Goal: Task Accomplishment & Management: Use online tool/utility

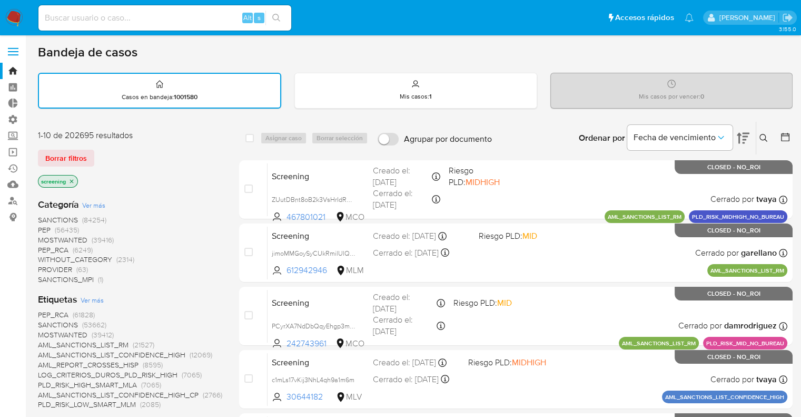
click at [18, 13] on img at bounding box center [14, 18] width 18 height 18
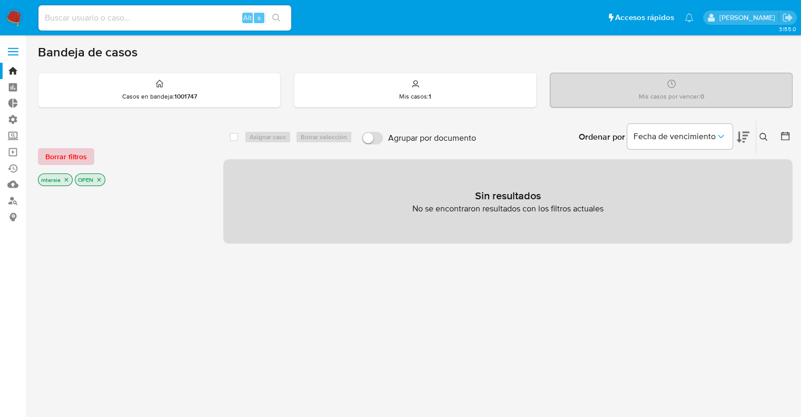
click at [88, 155] on button "Borrar filtros" at bounding box center [66, 156] width 56 height 17
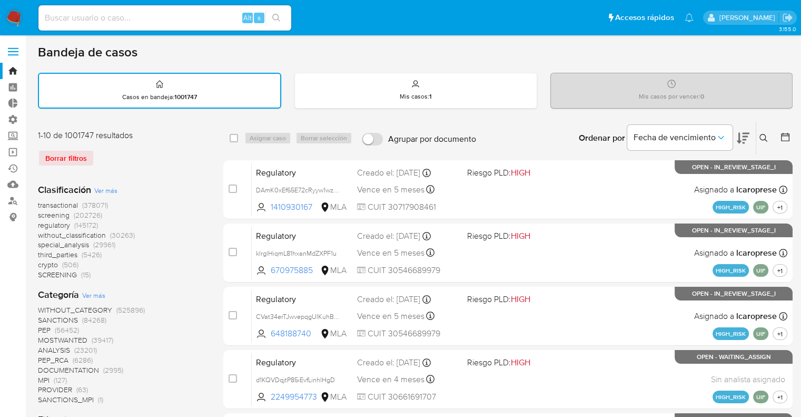
click at [43, 212] on span "screening" at bounding box center [54, 215] width 32 height 11
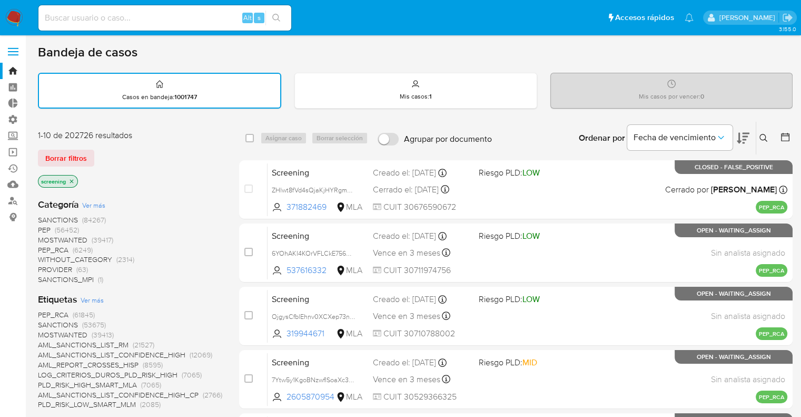
scroll to position [364, 0]
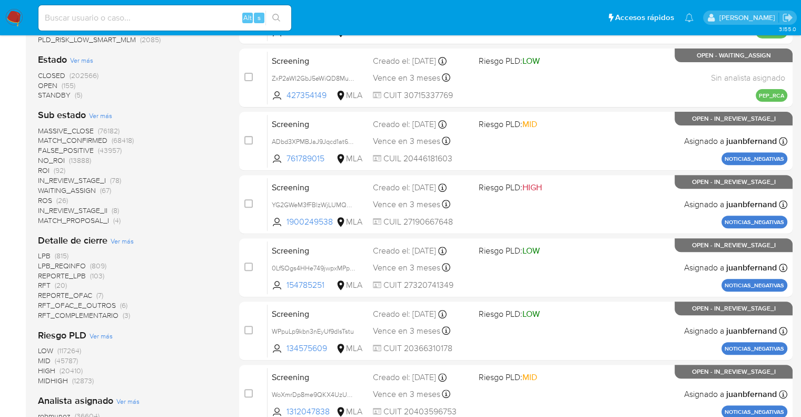
click at [43, 88] on span "OPEN" at bounding box center [47, 85] width 19 height 11
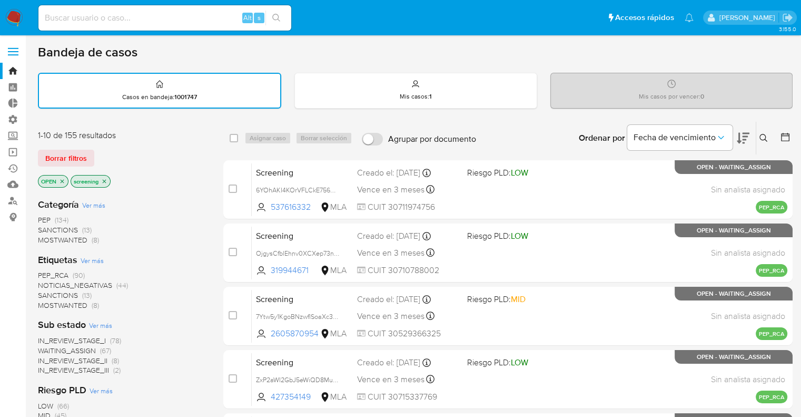
click at [46, 290] on span "SANCTIONS" at bounding box center [58, 295] width 40 height 11
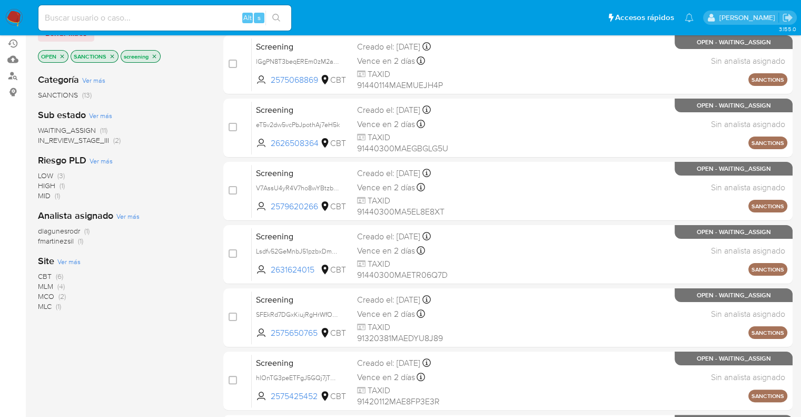
scroll to position [134, 0]
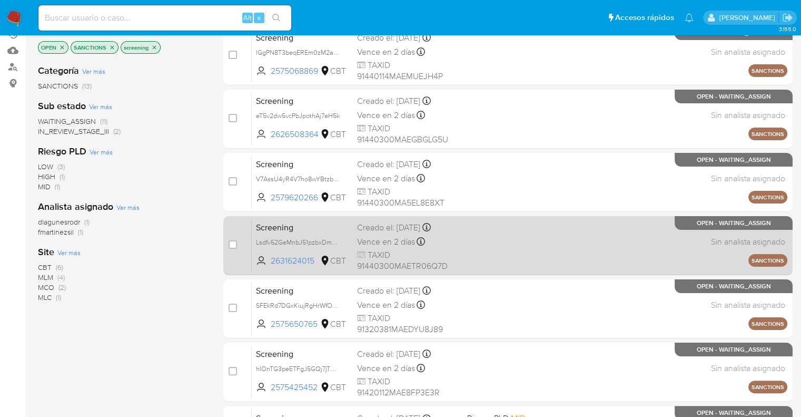
click at [464, 235] on div "Screening Lsdfv52GeMnbJ51pzbxDm6W5 2631624015 CBT Creado el: 20/08/2025 Creado …" at bounding box center [520, 245] width 536 height 53
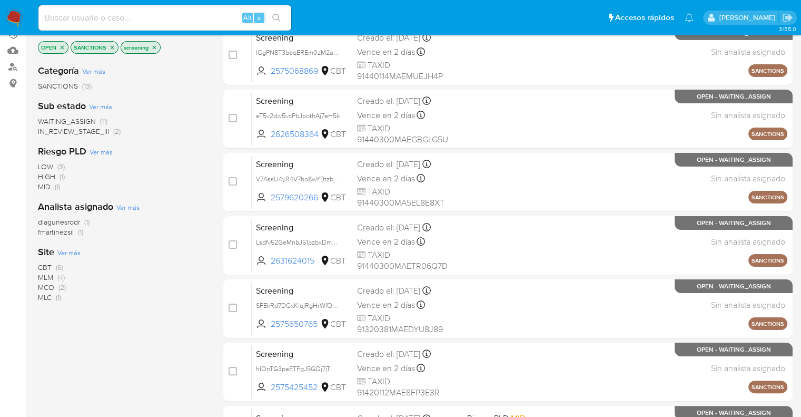
click at [44, 273] on span "MLM" at bounding box center [45, 277] width 15 height 11
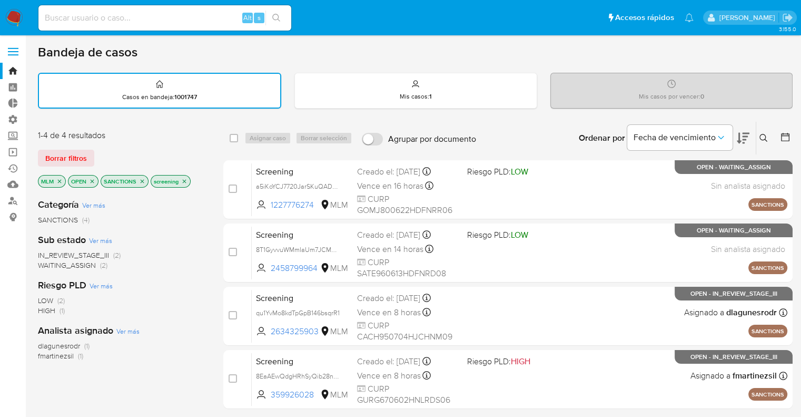
click at [740, 132] on icon at bounding box center [743, 138] width 13 height 13
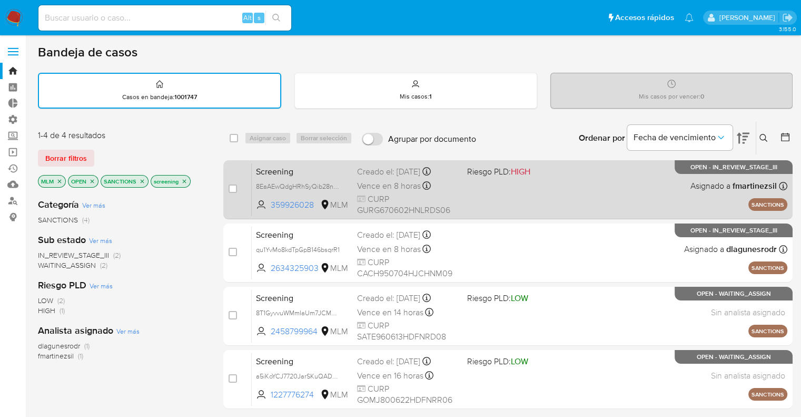
click at [314, 176] on div "Screening 8EaAEwQdgHRhSyQib28nh8Ez 359926028 MLM Riesgo PLD: HIGH Creado el: 19…" at bounding box center [520, 189] width 536 height 53
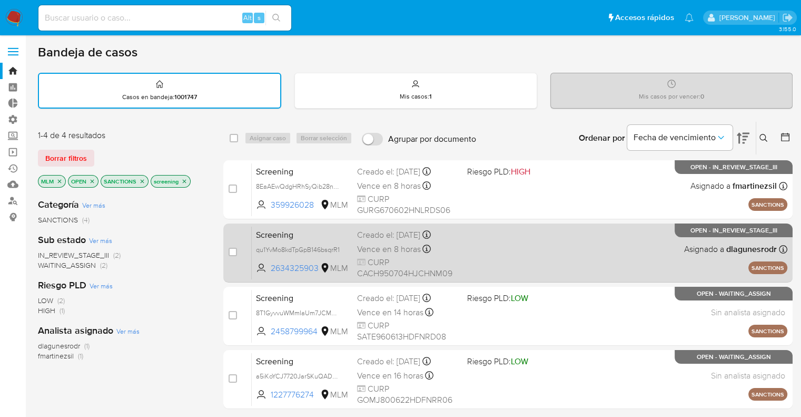
click at [310, 230] on span "Screening" at bounding box center [302, 234] width 93 height 14
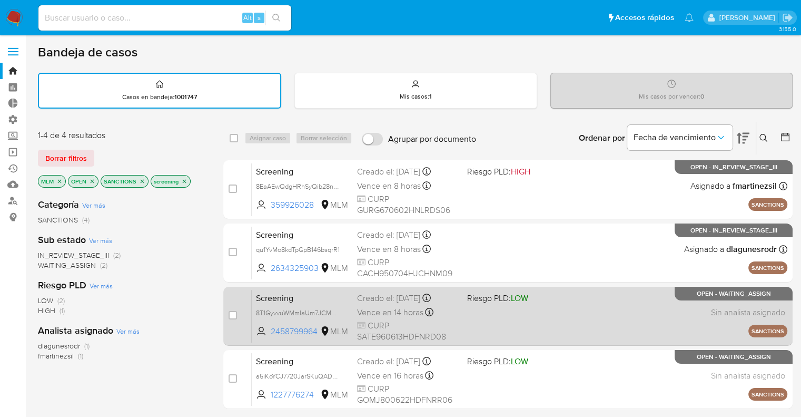
click at [303, 290] on span "Screening" at bounding box center [302, 297] width 93 height 14
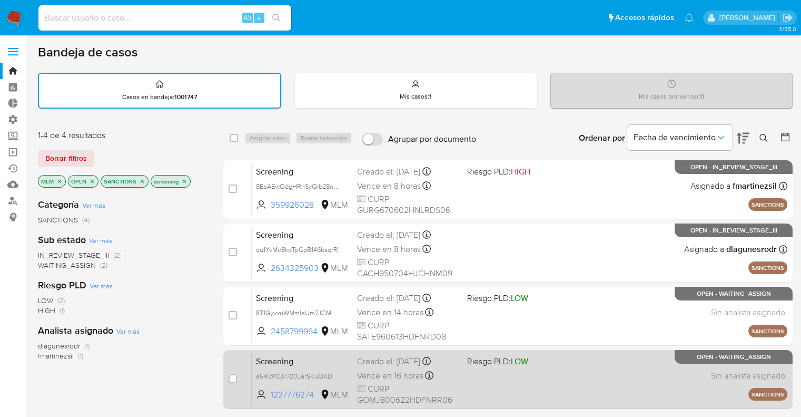
click at [309, 364] on span "Screening" at bounding box center [302, 360] width 93 height 14
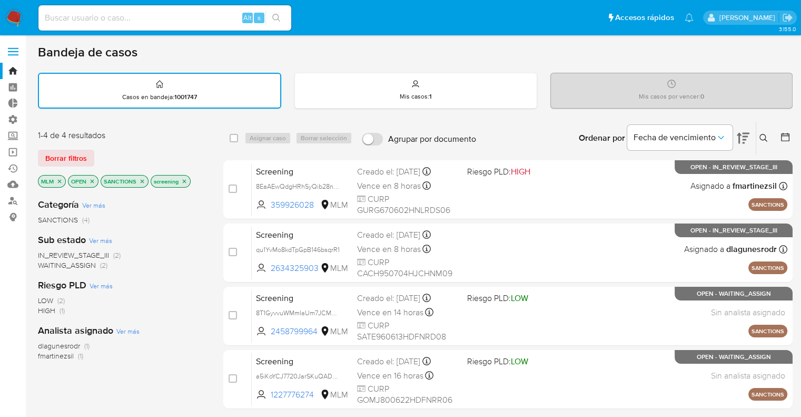
click at [128, 134] on div "1-4 de 4 resultados" at bounding box center [122, 136] width 169 height 12
click at [58, 179] on icon "close-filter" at bounding box center [59, 181] width 6 height 6
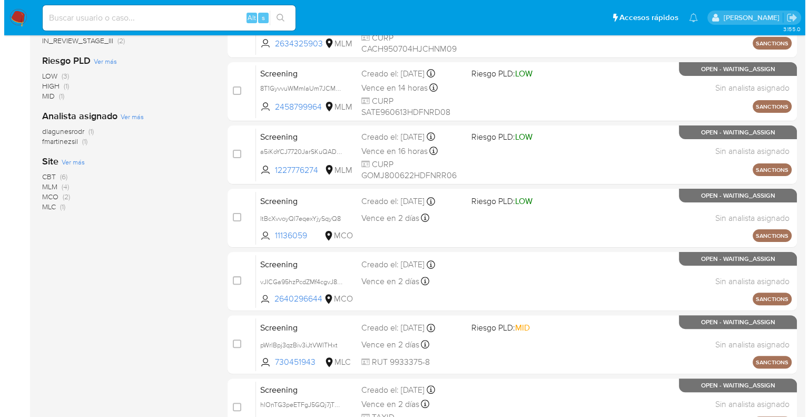
scroll to position [207, 0]
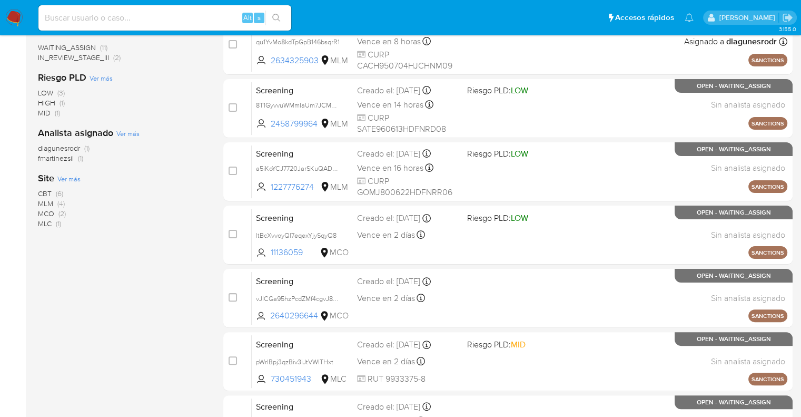
click at [62, 175] on span "Ver más" at bounding box center [68, 178] width 23 height 9
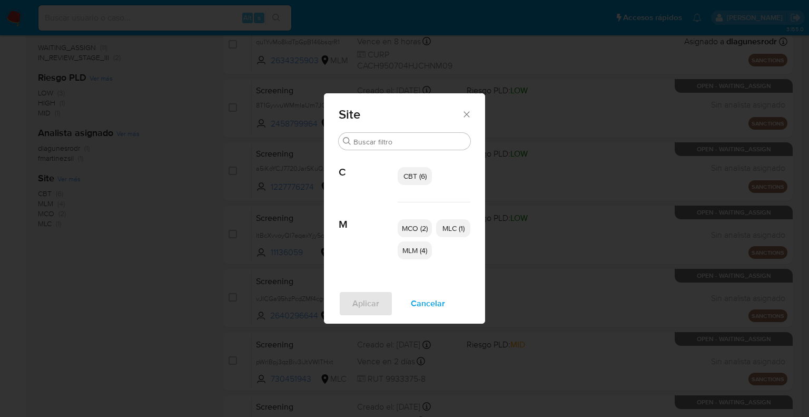
click at [410, 174] on span "CBT (6)" at bounding box center [414, 176] width 23 height 11
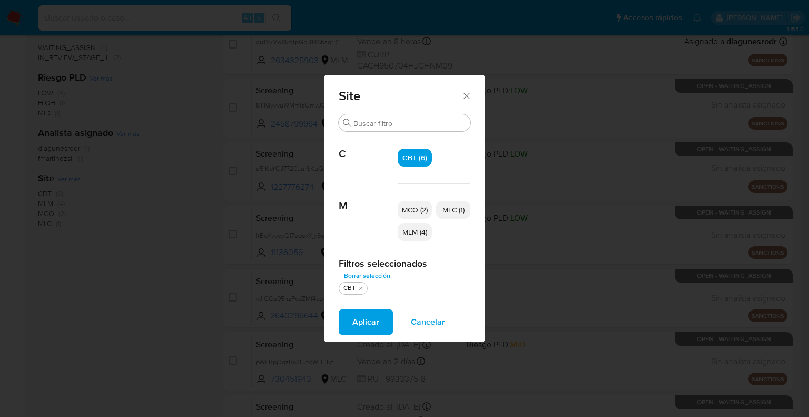
click at [421, 208] on span "MCO (2)" at bounding box center [415, 209] width 26 height 11
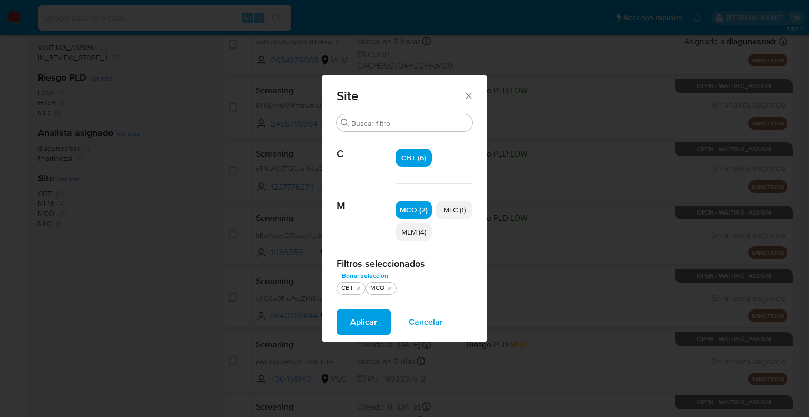
click at [443, 210] on span "MLC (1)" at bounding box center [454, 209] width 22 height 11
click at [374, 328] on span "Aplicar" at bounding box center [363, 321] width 27 height 23
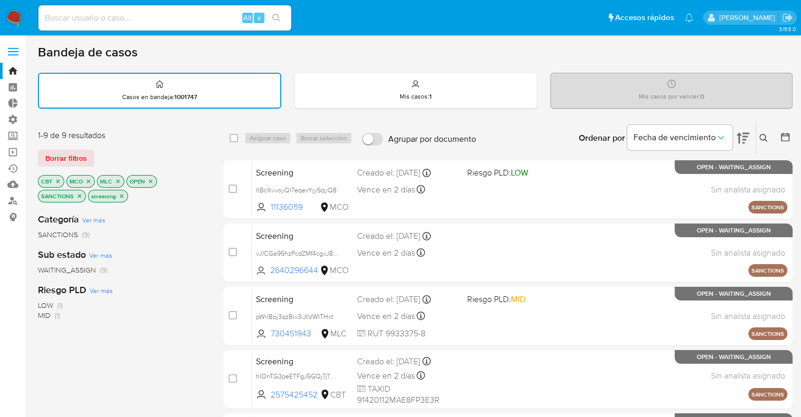
scroll to position [352, 0]
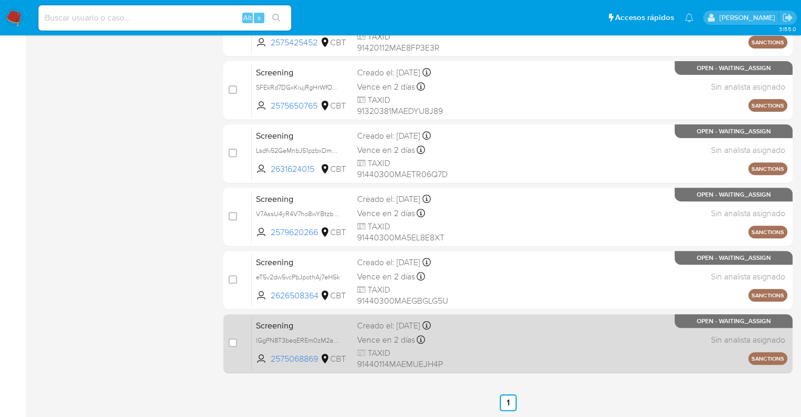
click at [473, 325] on div "Screening lGgPN8T3beqEREm0zM2aiVxY 2575068869 CBT Creado el: 20/08/2025 Creado …" at bounding box center [520, 342] width 536 height 53
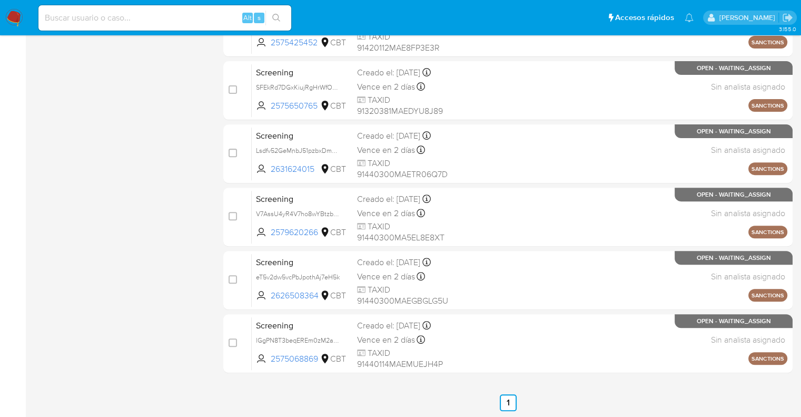
scroll to position [0, 0]
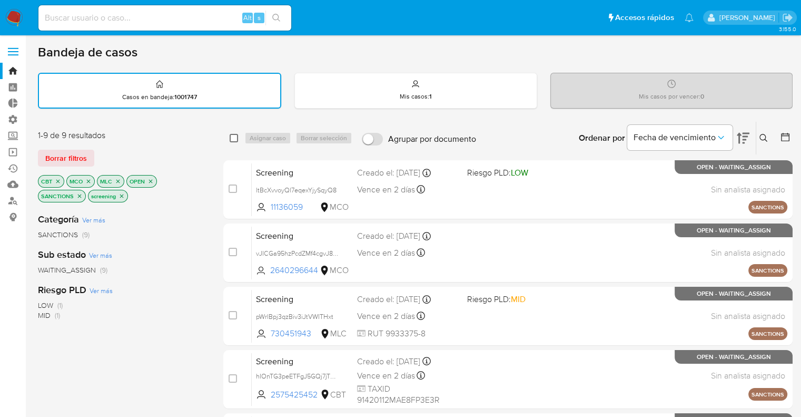
click at [236, 135] on input "checkbox" at bounding box center [234, 138] width 8 height 8
checkbox input "true"
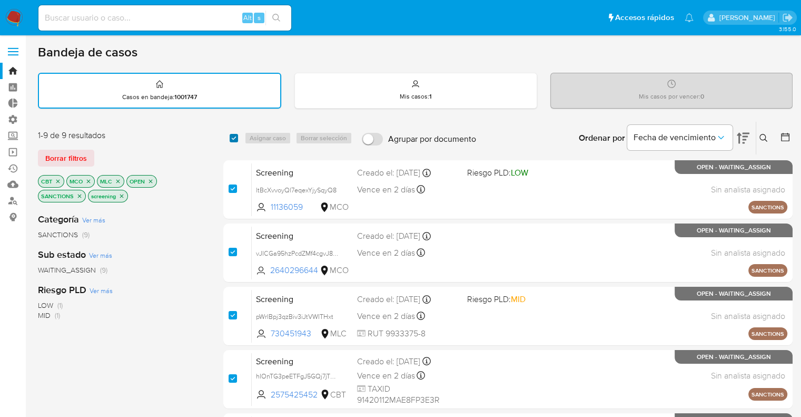
checkbox input "true"
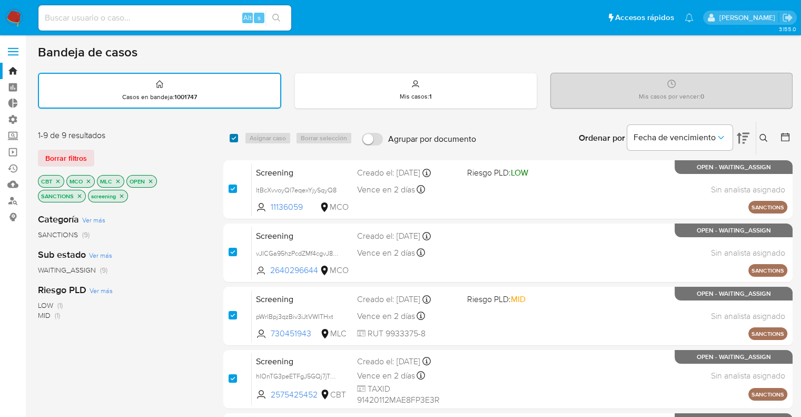
checkbox input "true"
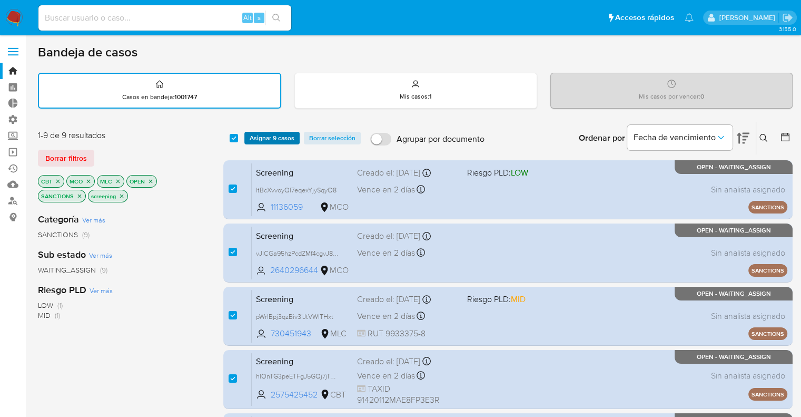
click at [295, 138] on button "Asignar 9 casos" at bounding box center [271, 138] width 55 height 13
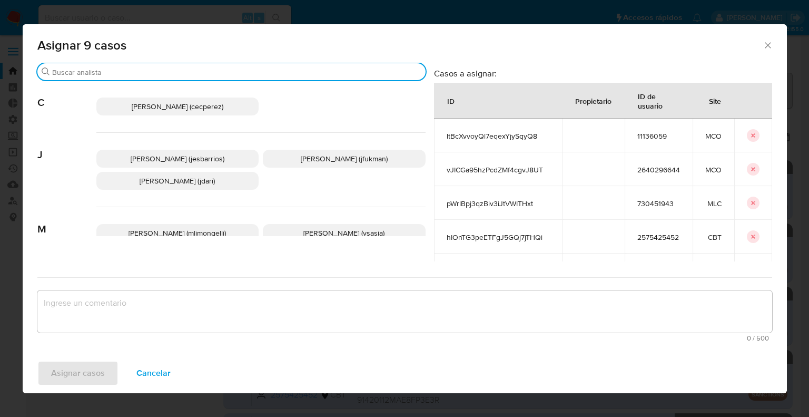
click at [253, 72] on input "Buscar" at bounding box center [236, 71] width 369 height 9
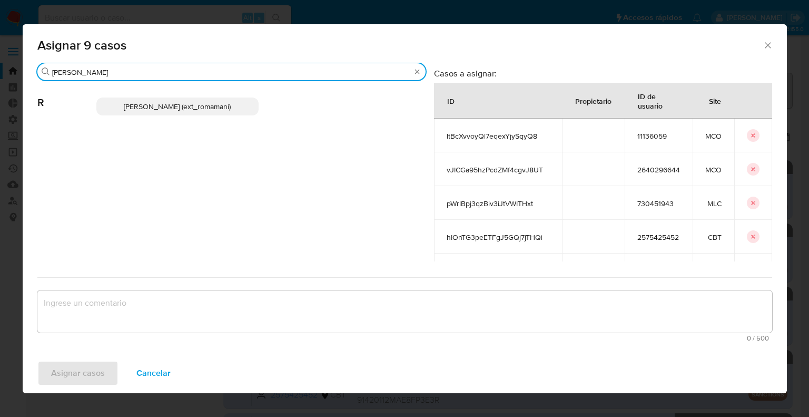
type input "rosa"
click at [238, 114] on p "Rosalia Mamani (ext_romamani)" at bounding box center [177, 106] width 163 height 18
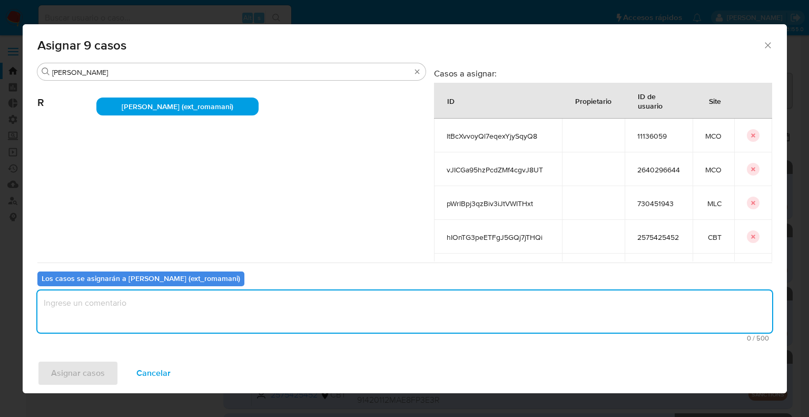
click at [178, 320] on textarea "assign-modal" at bounding box center [404, 311] width 735 height 42
drag, startPoint x: 118, startPoint y: 307, endPoint x: 31, endPoint y: 304, distance: 86.9
click at [31, 304] on div "Buscar rosa R Rosalia Mamani (ext_romamani) Casos a asignar: ID Propietario ID …" at bounding box center [405, 208] width 764 height 290
type textarea "Asignación."
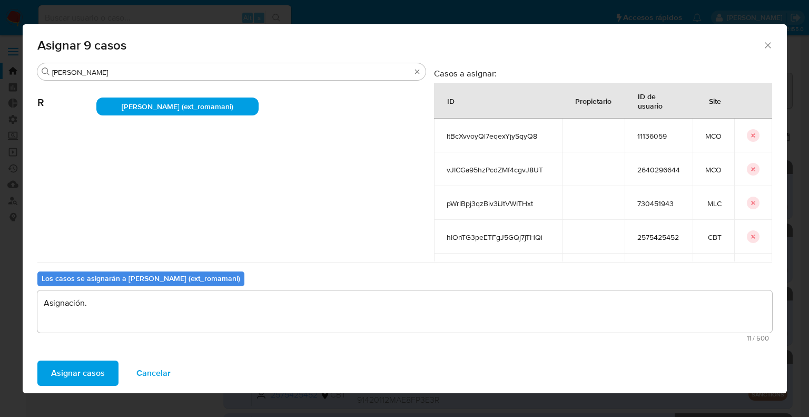
click at [105, 365] on button "Asignar casos" at bounding box center [77, 372] width 81 height 25
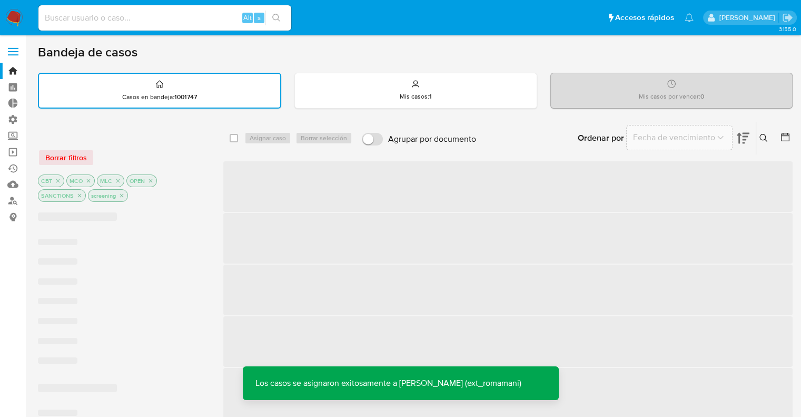
click at [301, 15] on ul "Pausado Ver notificaciones Alt s Accesos rápidos Presiona las siguientes teclas…" at bounding box center [366, 17] width 666 height 26
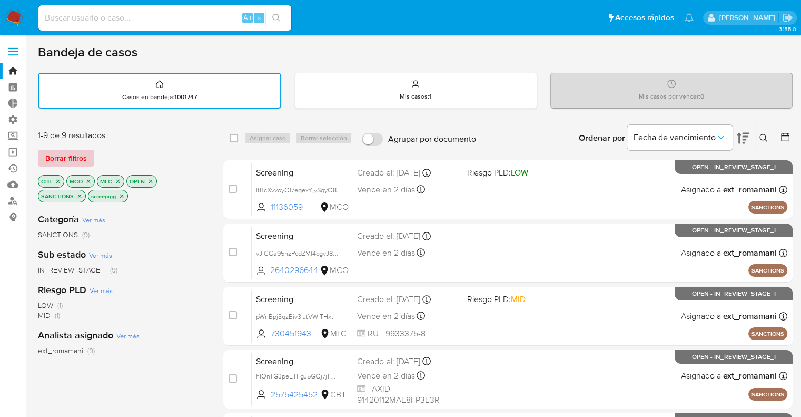
click at [91, 154] on button "Borrar filtros" at bounding box center [66, 158] width 56 height 17
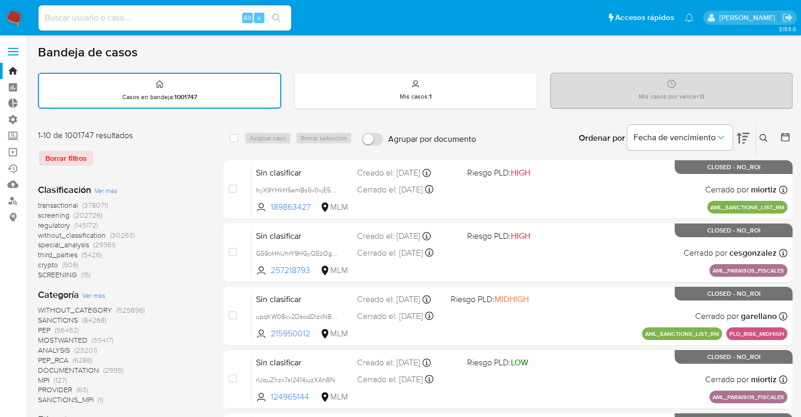
click at [40, 223] on span "regulatory" at bounding box center [54, 225] width 32 height 11
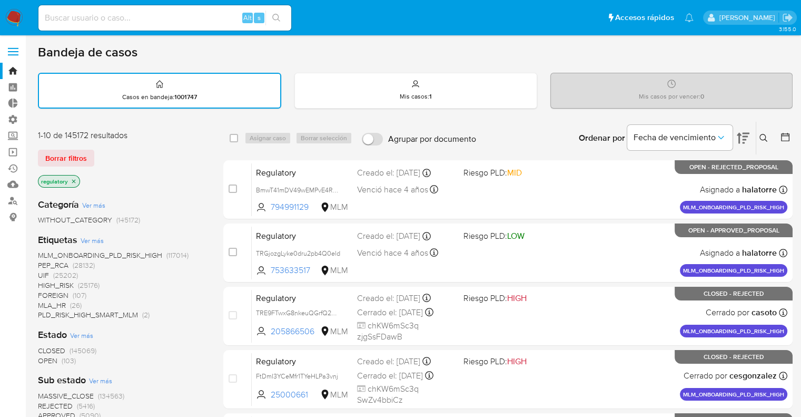
click at [44, 358] on span "OPEN" at bounding box center [47, 360] width 19 height 11
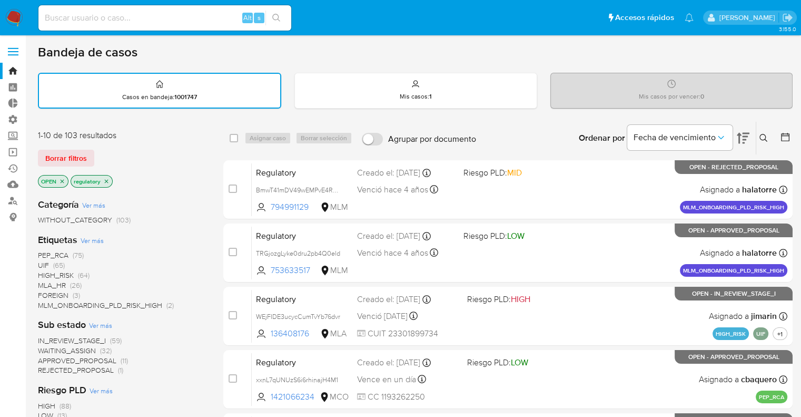
scroll to position [364, 0]
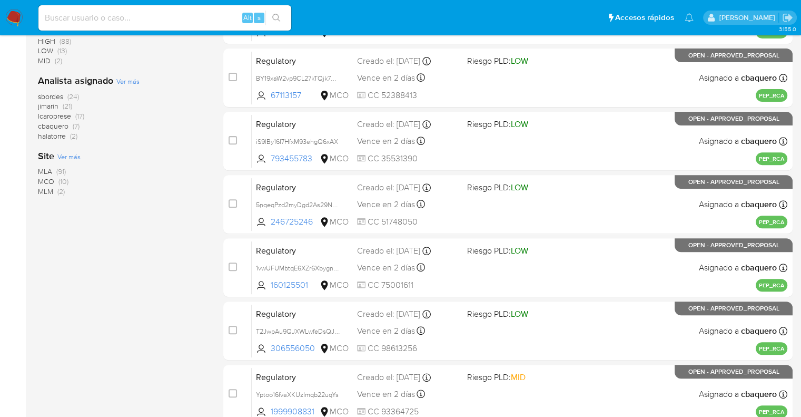
click at [44, 177] on span "MCO" at bounding box center [46, 181] width 16 height 11
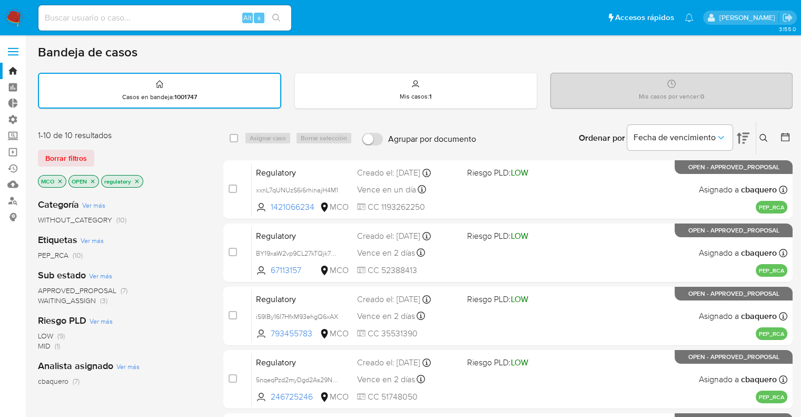
click at [46, 296] on span "WAITING_ASSIGN" at bounding box center [67, 300] width 58 height 11
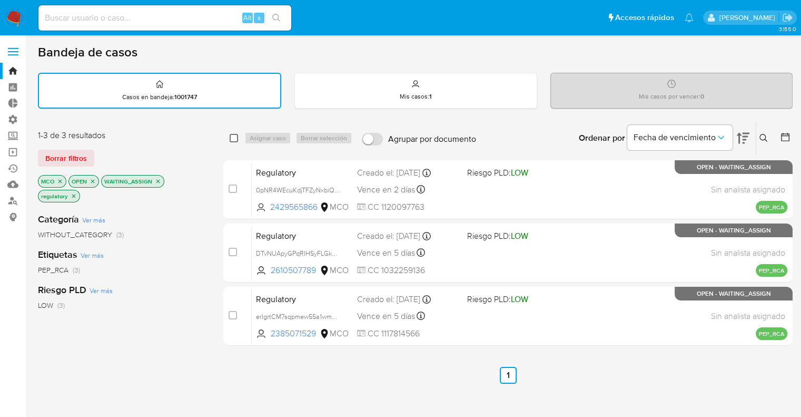
click at [234, 138] on input "checkbox" at bounding box center [234, 138] width 8 height 8
checkbox input "true"
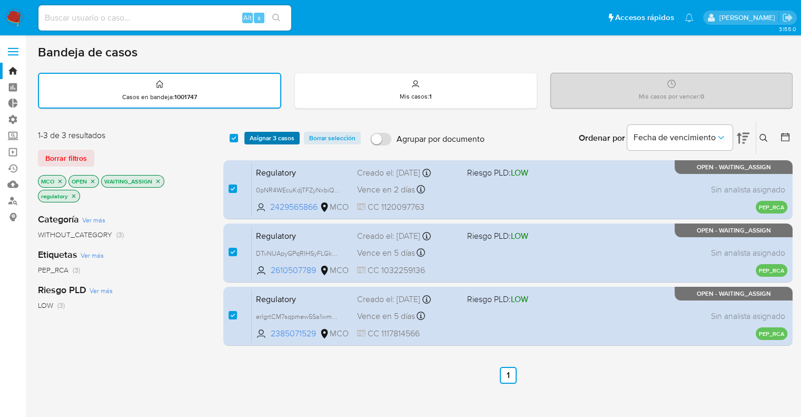
click at [294, 141] on button "Asignar 3 casos" at bounding box center [271, 138] width 55 height 13
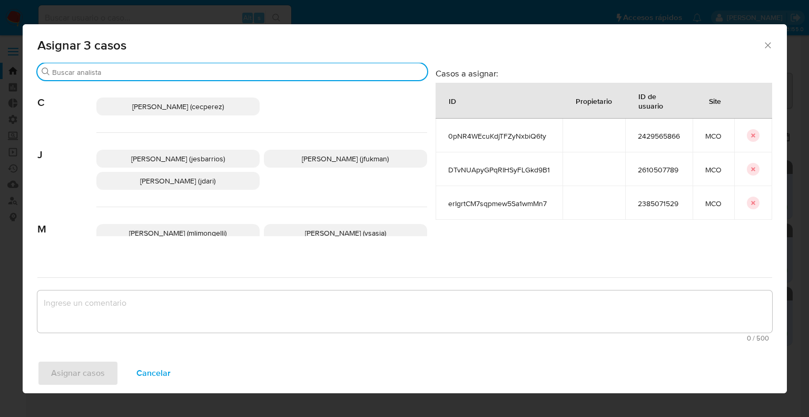
click at [214, 72] on input "Buscar" at bounding box center [237, 71] width 371 height 9
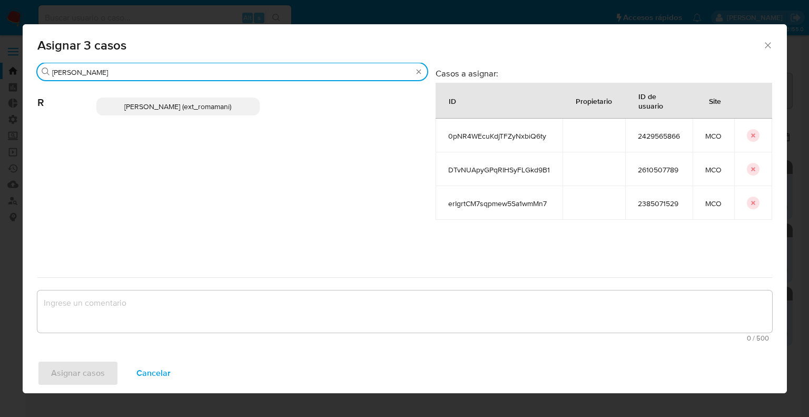
type input "rosa"
click at [245, 108] on p "Rosalia Mamani (ext_romamani)" at bounding box center [177, 106] width 163 height 18
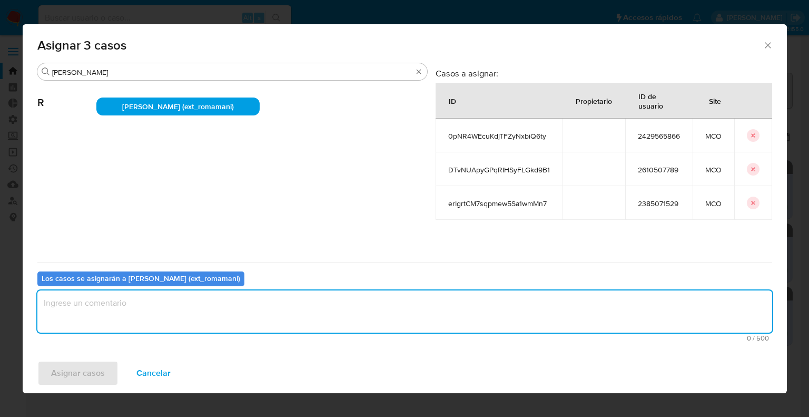
click at [179, 312] on textarea "assign-modal" at bounding box center [404, 311] width 735 height 42
paste textarea "Asignación."
type textarea "Asignación."
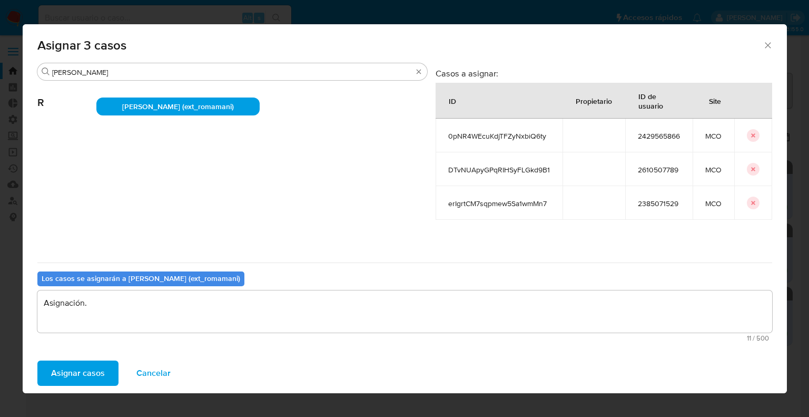
click at [105, 371] on button "Asignar casos" at bounding box center [77, 372] width 81 height 25
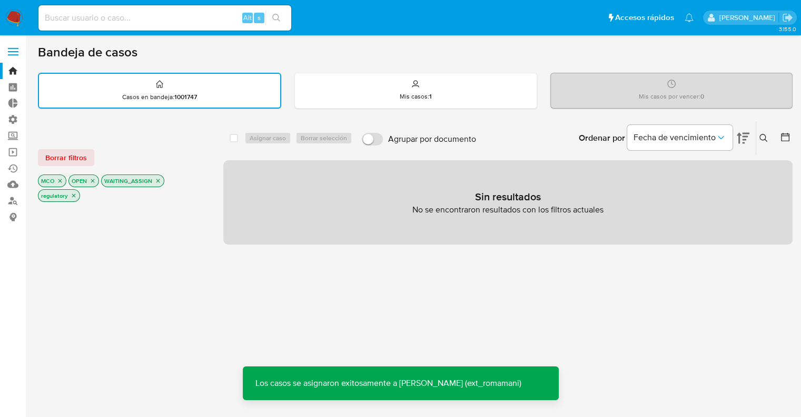
click at [88, 157] on button "Borrar filtros" at bounding box center [66, 157] width 56 height 17
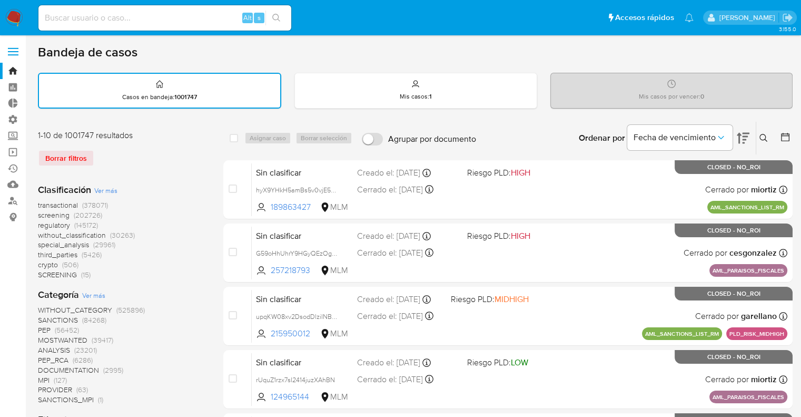
click at [40, 216] on span "screening" at bounding box center [54, 215] width 32 height 11
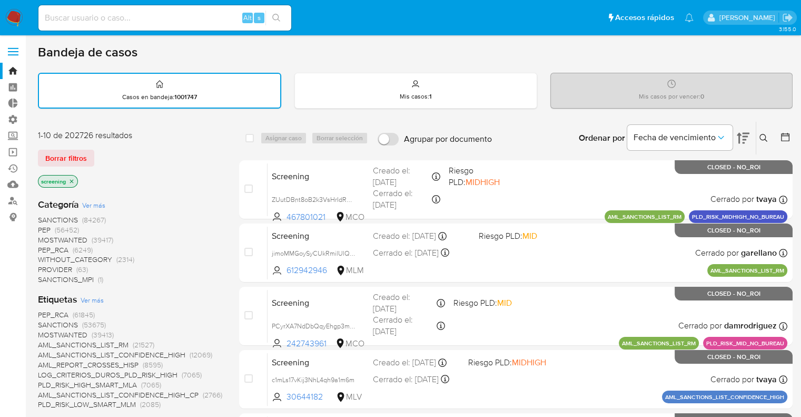
scroll to position [364, 0]
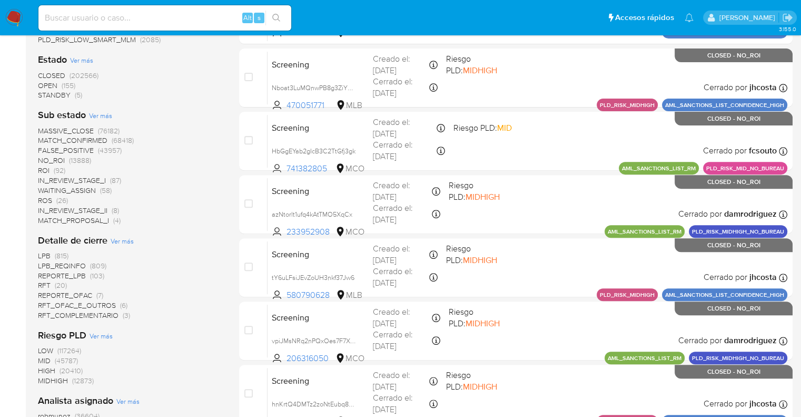
click at [45, 82] on span "OPEN" at bounding box center [47, 85] width 19 height 11
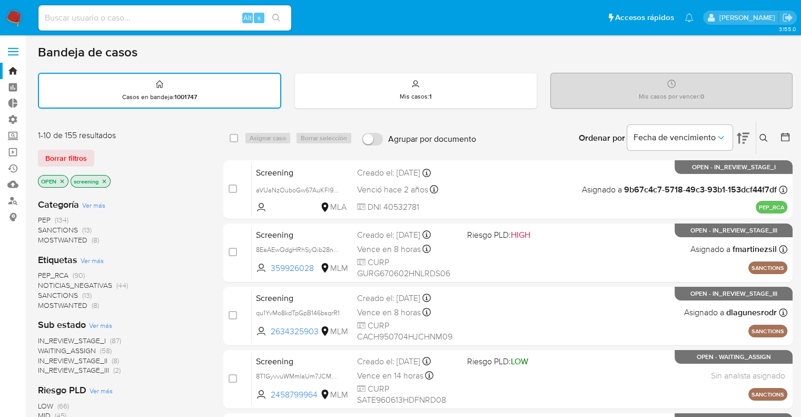
click at [44, 271] on span "PEP_RCA" at bounding box center [53, 275] width 31 height 11
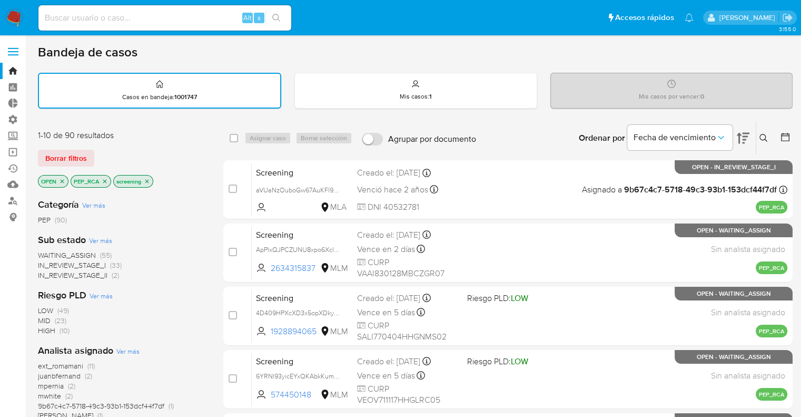
click at [42, 364] on span "ext_romamani" at bounding box center [60, 365] width 45 height 11
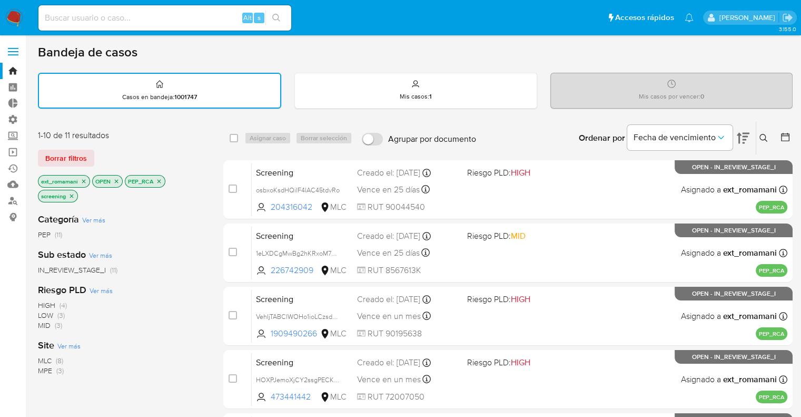
click at [158, 180] on icon "close-filter" at bounding box center [159, 181] width 4 height 4
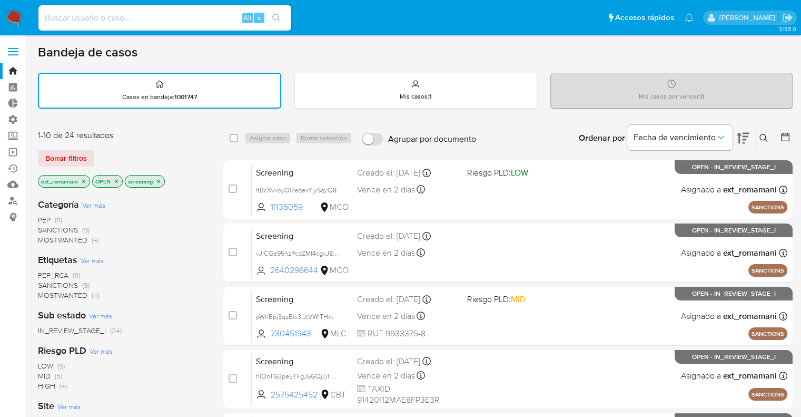
click at [43, 273] on span "PEP_RCA" at bounding box center [53, 275] width 31 height 11
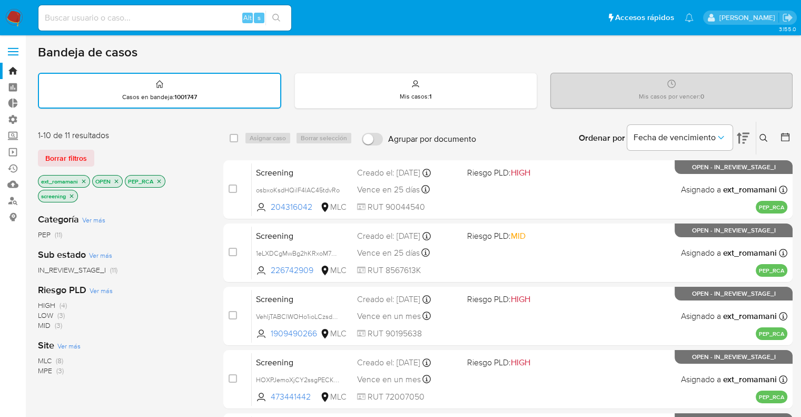
click at [85, 181] on icon "close-filter" at bounding box center [84, 181] width 4 height 4
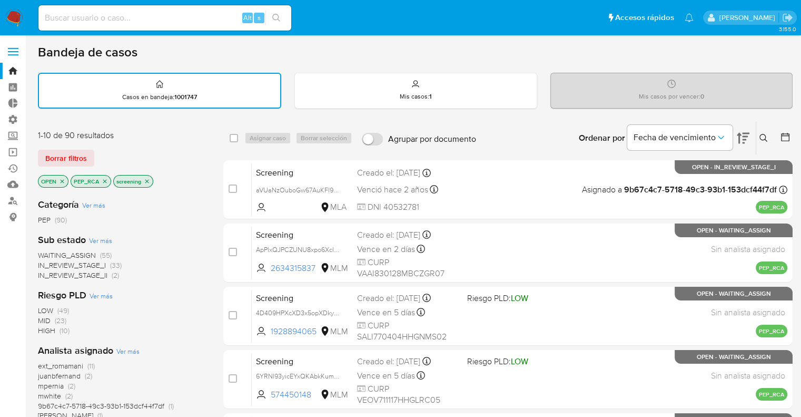
click at [48, 252] on span "WAITING_ASSIGN" at bounding box center [67, 255] width 58 height 11
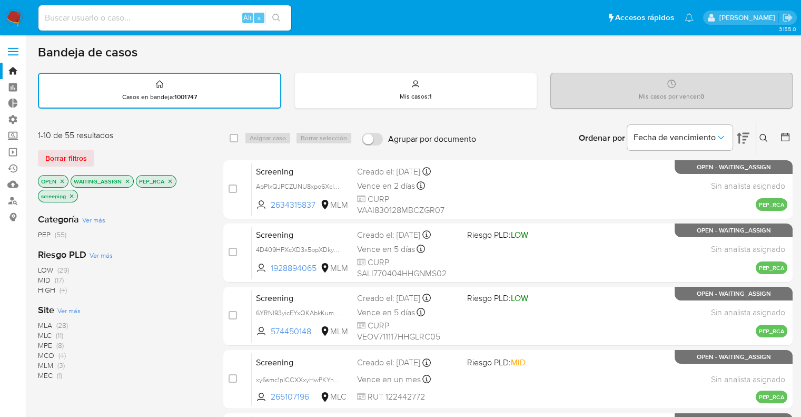
click at [59, 306] on span "Ver más" at bounding box center [68, 309] width 23 height 9
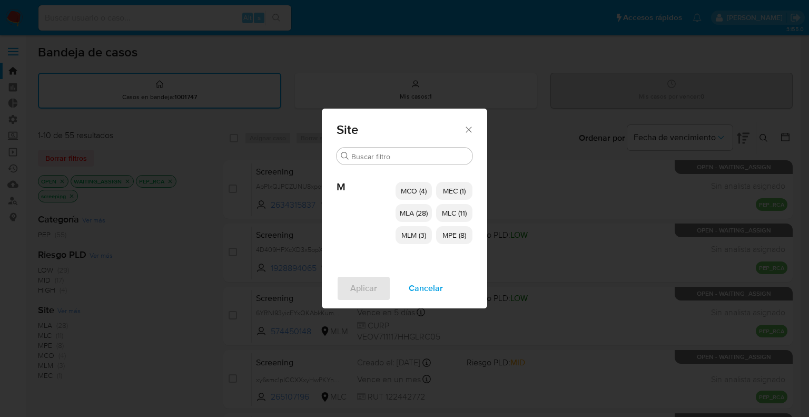
click at [404, 192] on span "MCO (4)" at bounding box center [414, 190] width 26 height 11
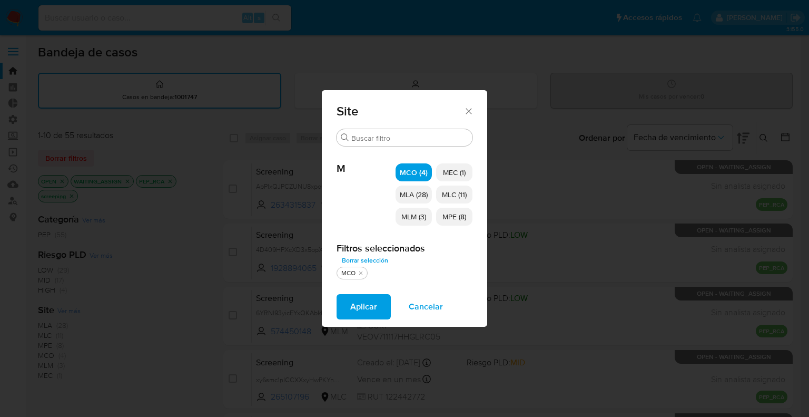
click at [404, 210] on p "MLM (3)" at bounding box center [413, 216] width 36 height 18
click at [461, 174] on span "MEC (1)" at bounding box center [454, 172] width 23 height 11
click at [461, 195] on span "MLC (11)" at bounding box center [454, 194] width 25 height 11
click at [461, 216] on span "MPE (8)" at bounding box center [454, 216] width 24 height 11
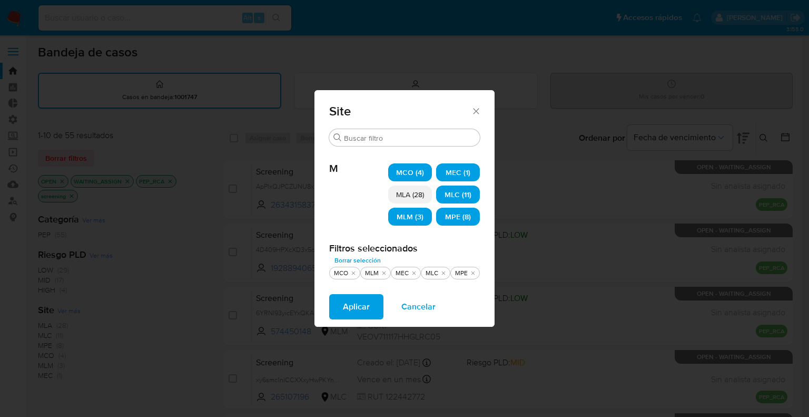
click at [375, 299] on button "Aplicar" at bounding box center [356, 306] width 54 height 25
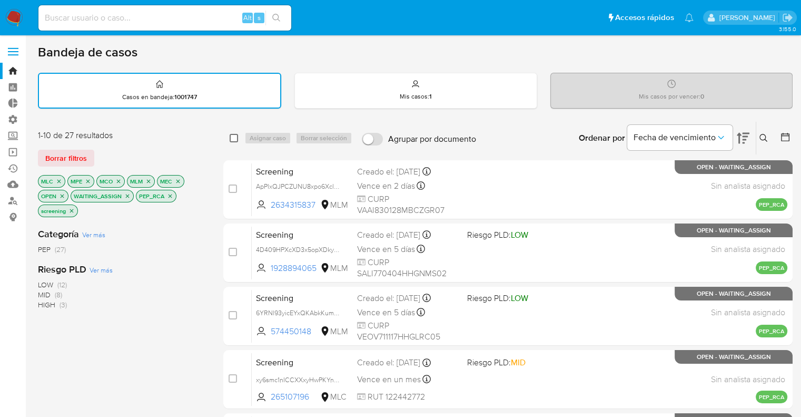
click at [235, 134] on input "checkbox" at bounding box center [234, 138] width 8 height 8
checkbox input "true"
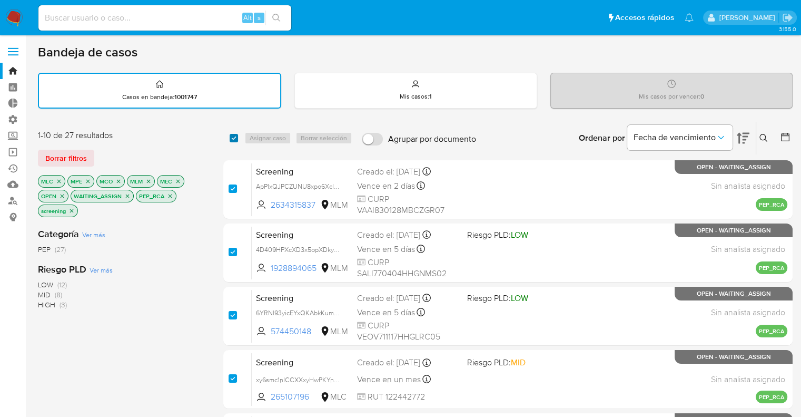
checkbox input "true"
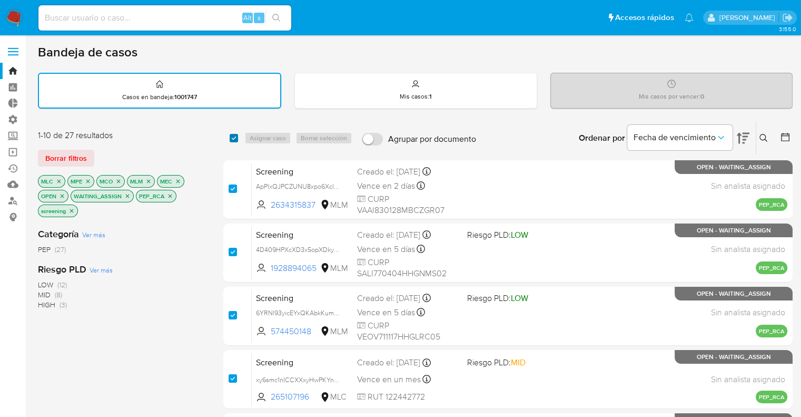
checkbox input "true"
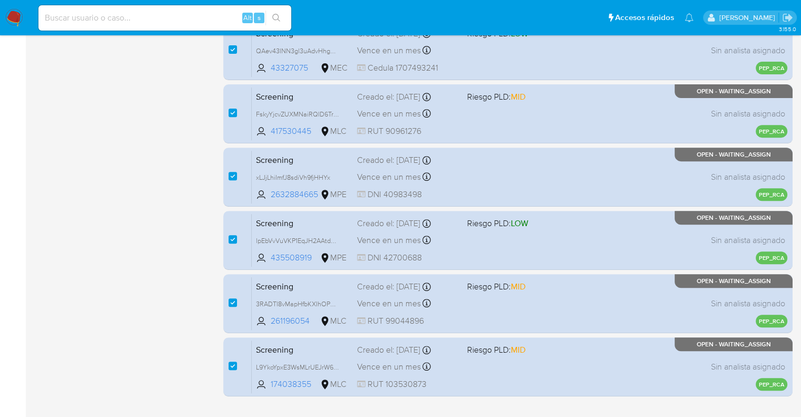
scroll to position [415, 0]
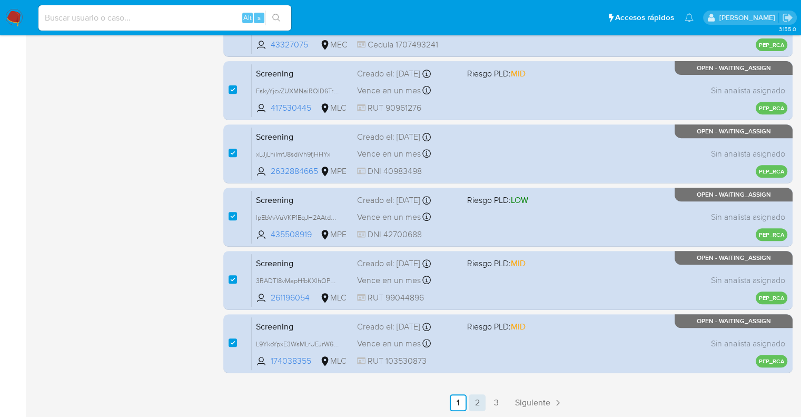
click at [480, 397] on link "2" at bounding box center [477, 402] width 17 height 17
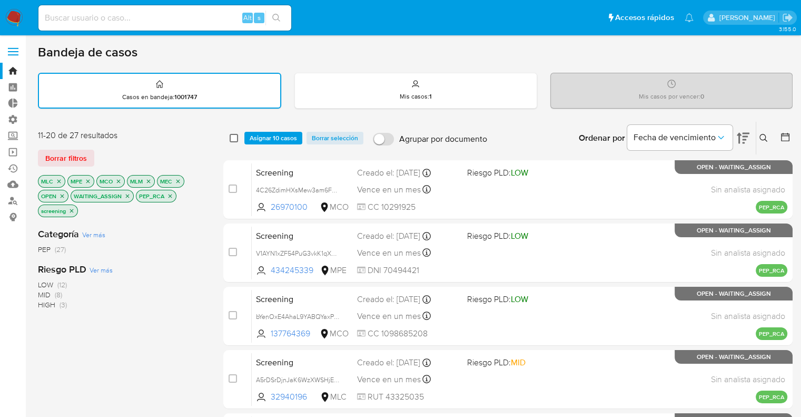
click at [233, 139] on input "checkbox" at bounding box center [234, 138] width 8 height 8
checkbox input "true"
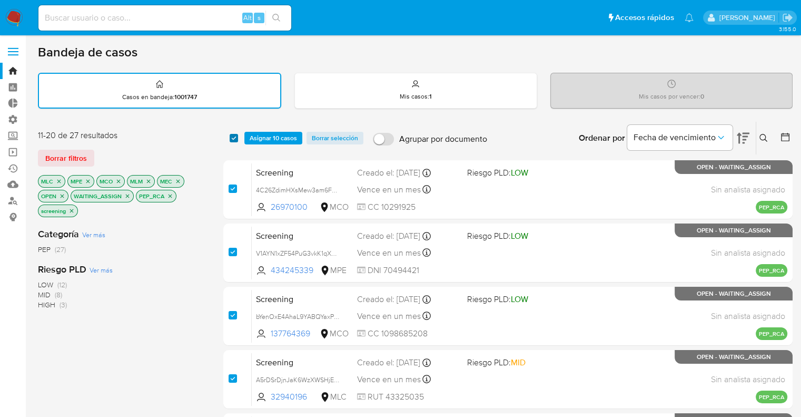
checkbox input "true"
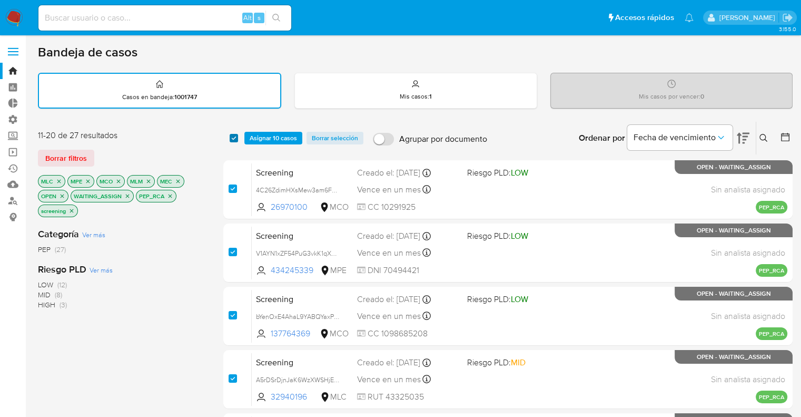
checkbox input "true"
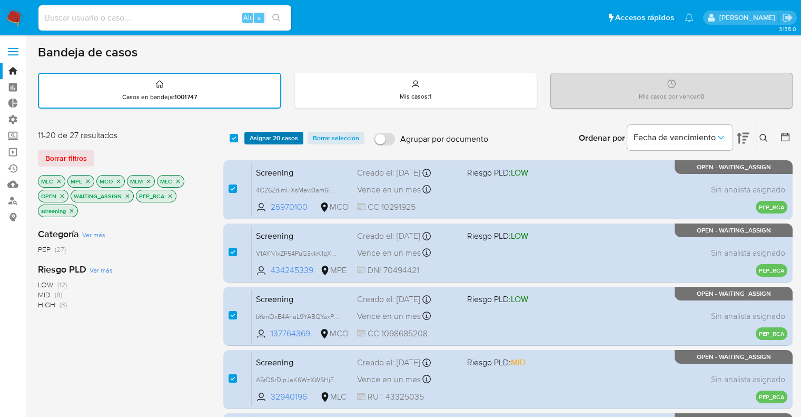
click at [301, 135] on button "Asignar 20 casos" at bounding box center [273, 138] width 59 height 13
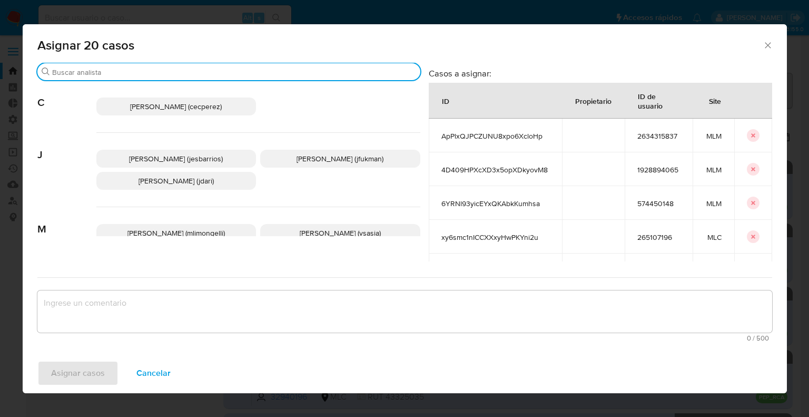
click at [209, 70] on input "Buscar" at bounding box center [234, 71] width 364 height 9
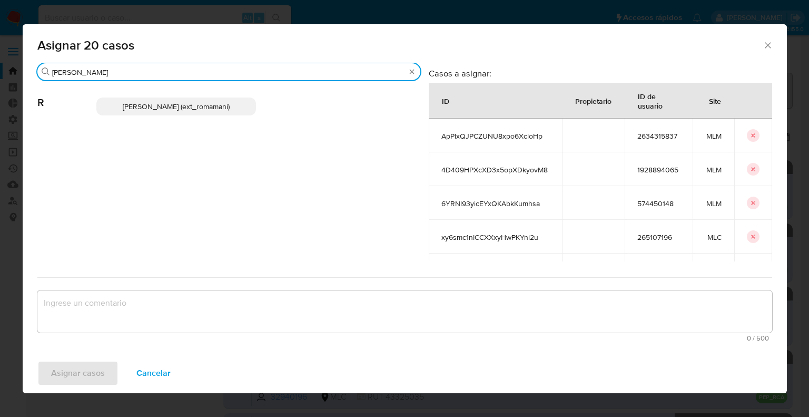
type input "rosa"
click at [229, 103] on p "Rosalia Mamani (ext_romamani)" at bounding box center [176, 106] width 160 height 18
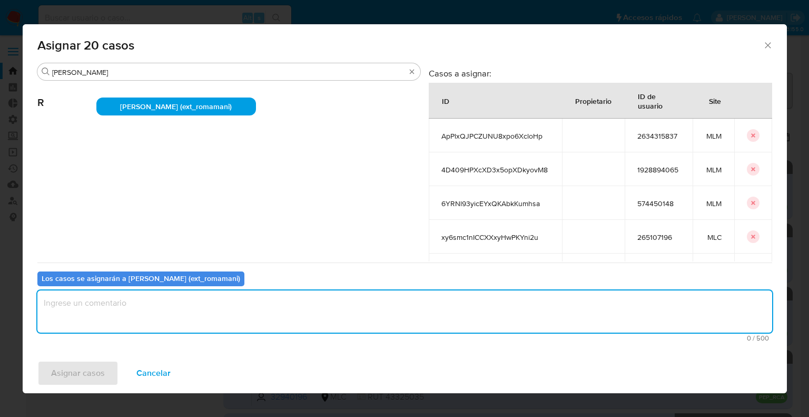
click at [173, 317] on textarea "assign-modal" at bounding box center [404, 311] width 735 height 42
paste textarea "Asignación."
type textarea "Asignación."
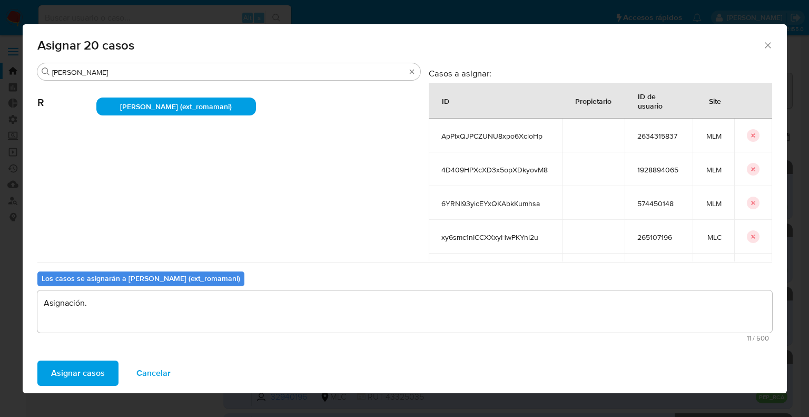
click at [110, 368] on button "Asignar casos" at bounding box center [77, 372] width 81 height 25
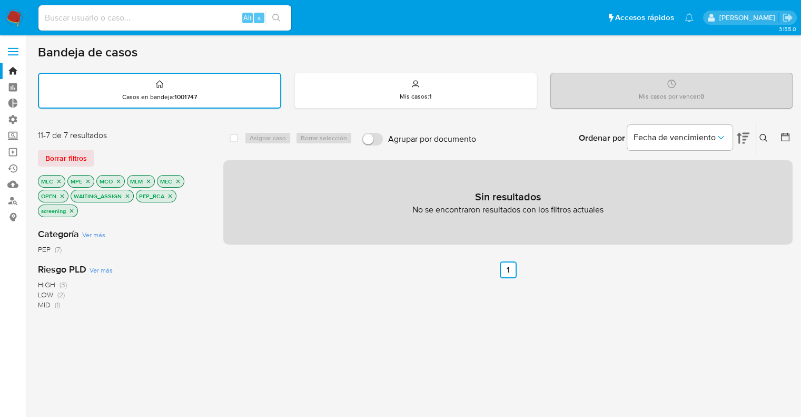
click at [126, 196] on icon "close-filter" at bounding box center [127, 196] width 6 height 6
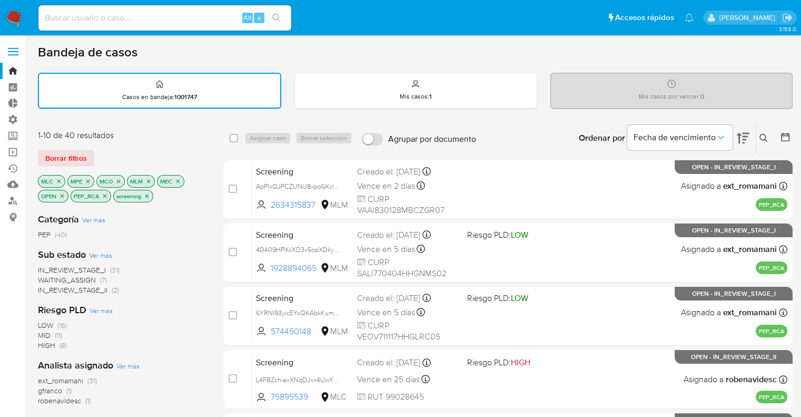
click at [48, 277] on span "WAITING_ASSIGN" at bounding box center [67, 279] width 58 height 11
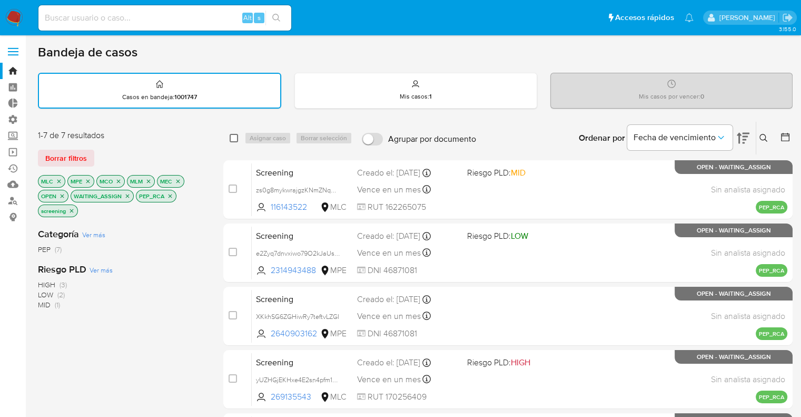
click at [234, 136] on input "checkbox" at bounding box center [234, 138] width 8 height 8
checkbox input "true"
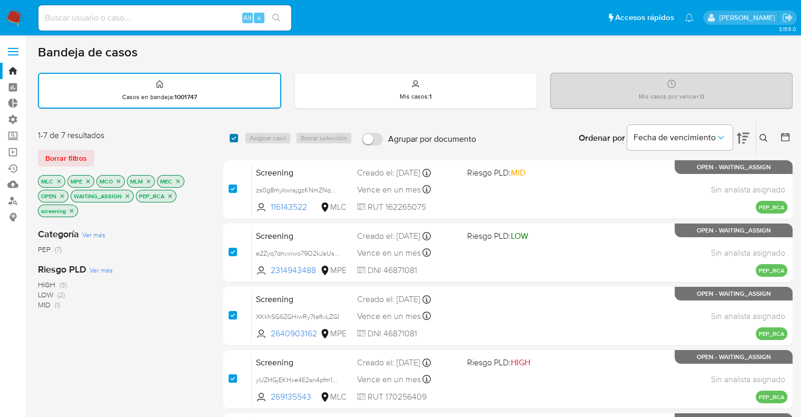
checkbox input "true"
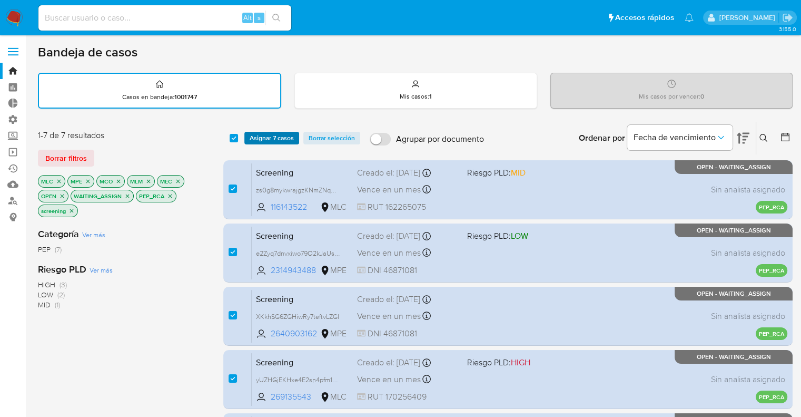
click at [295, 141] on button "Asignar 7 casos" at bounding box center [271, 138] width 55 height 13
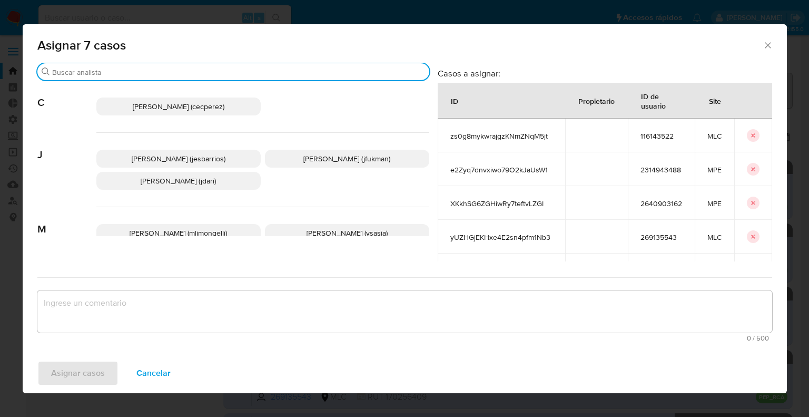
click at [235, 72] on input "Buscar" at bounding box center [238, 71] width 373 height 9
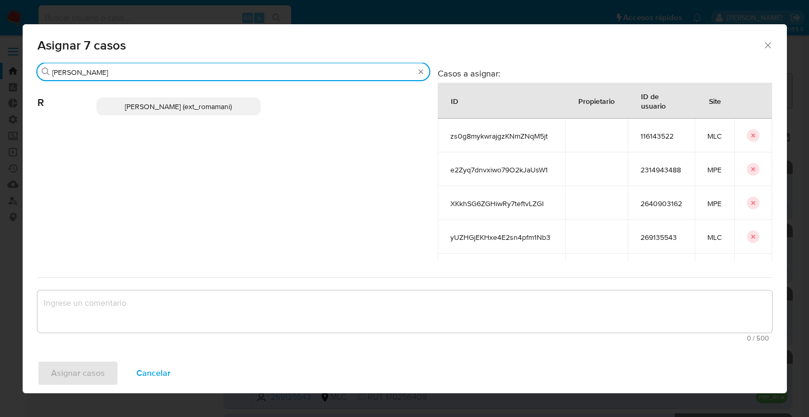
type input "rosa"
click at [234, 108] on p "Rosalia Mamani (ext_romamani)" at bounding box center [178, 106] width 164 height 18
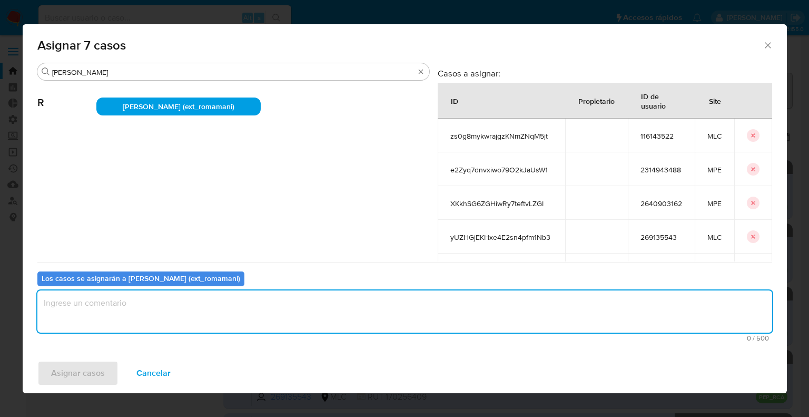
click at [168, 301] on textarea "assign-modal" at bounding box center [404, 311] width 735 height 42
paste textarea "Asignación."
type textarea "Asignación."
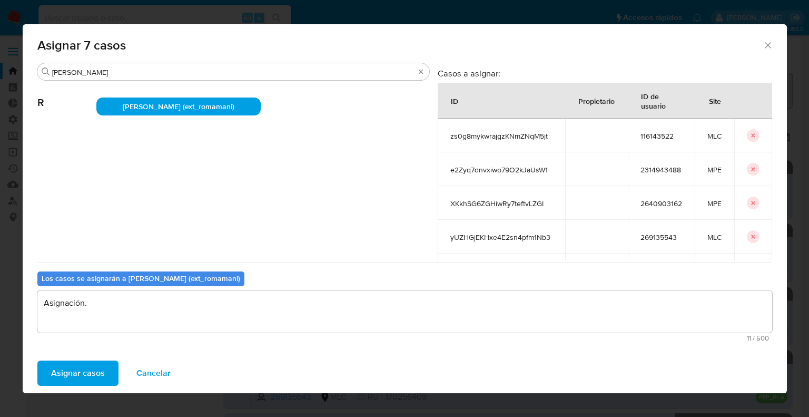
click at [98, 375] on span "Asignar casos" at bounding box center [78, 372] width 54 height 23
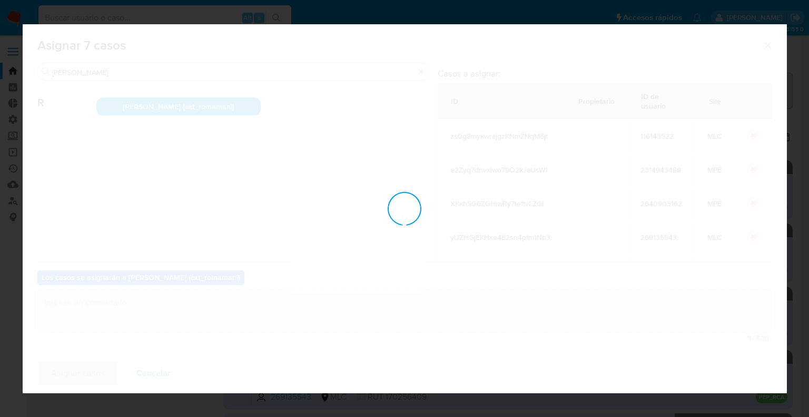
checkbox input "false"
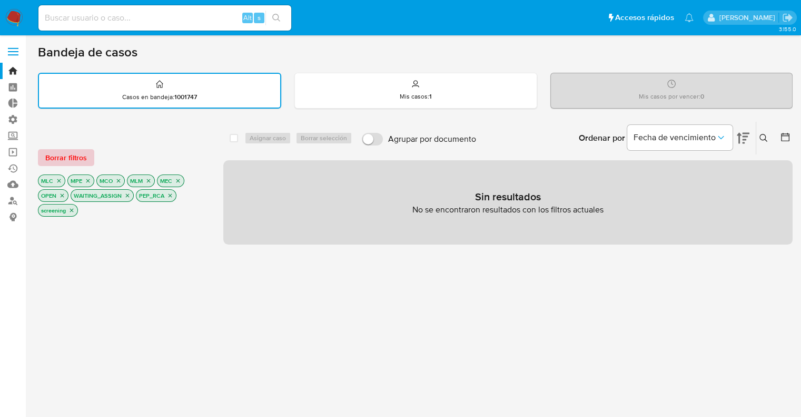
click at [87, 151] on button "Borrar filtros" at bounding box center [66, 157] width 56 height 17
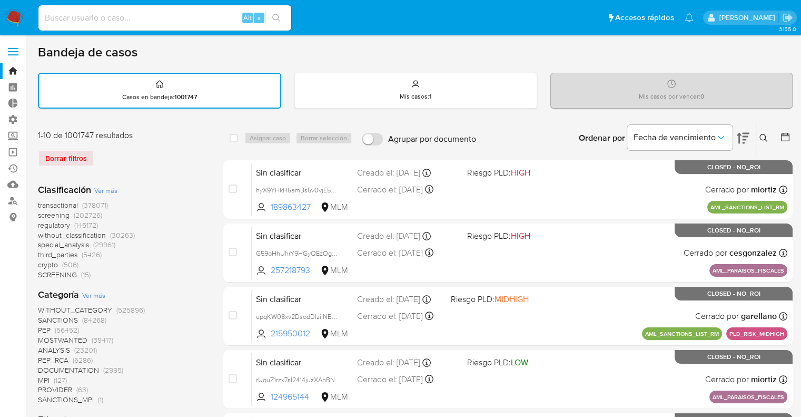
click at [41, 214] on span "screening" at bounding box center [54, 215] width 32 height 11
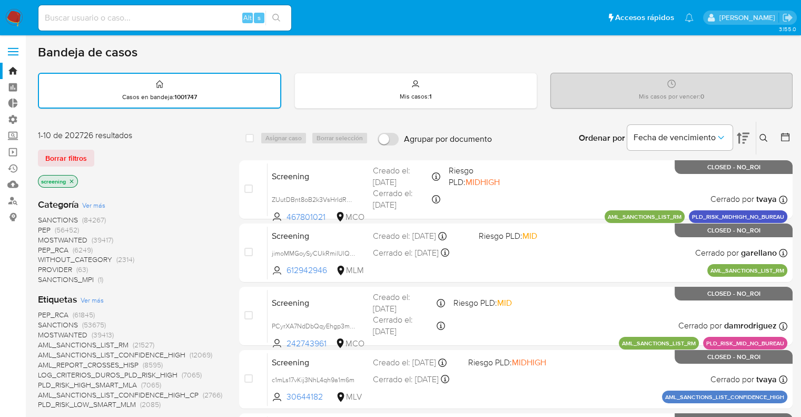
click at [546, 52] on div "Bandeja de casos" at bounding box center [415, 52] width 755 height 16
click at [300, 16] on ul "Pausado Ver notificaciones Alt s Accesos rápidos Presiona las siguientes teclas…" at bounding box center [366, 17] width 666 height 26
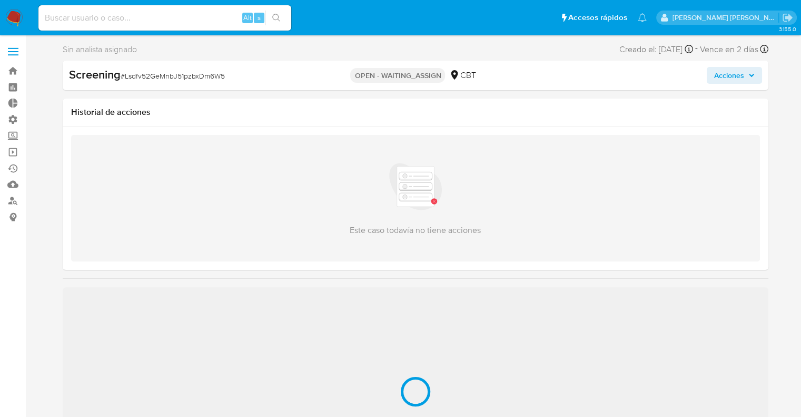
select select "10"
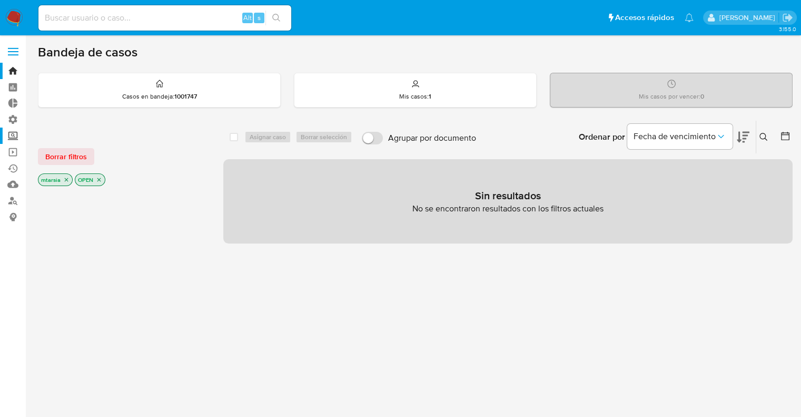
click at [16, 134] on label "Screening" at bounding box center [62, 135] width 125 height 16
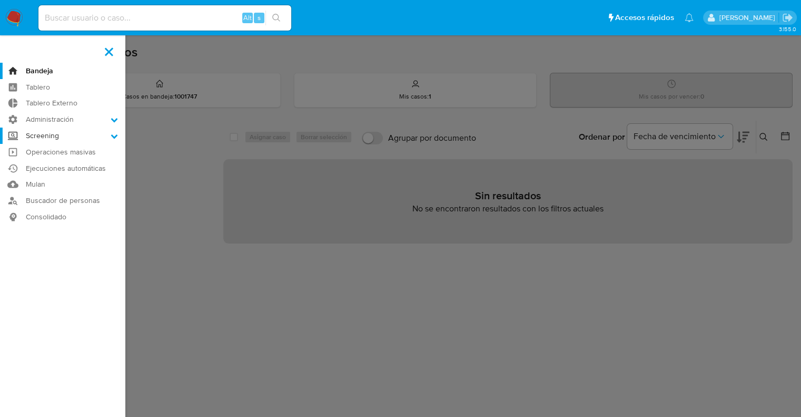
click at [0, 0] on input "Screening" at bounding box center [0, 0] width 0 height 0
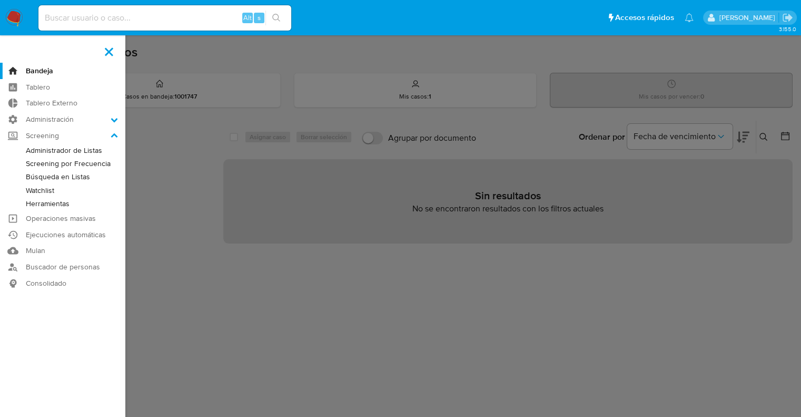
click at [31, 161] on link "Screening por Frecuencia" at bounding box center [62, 163] width 125 height 13
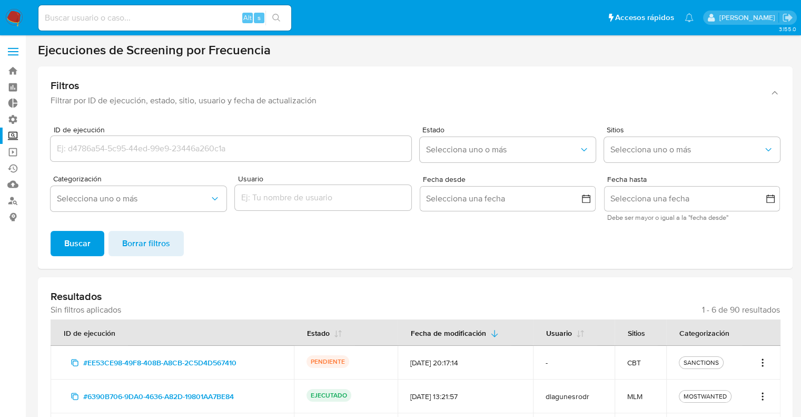
click at [764, 360] on icon "Acciones" at bounding box center [762, 362] width 11 height 13
click at [756, 343] on link "Ver registros" at bounding box center [728, 338] width 79 height 25
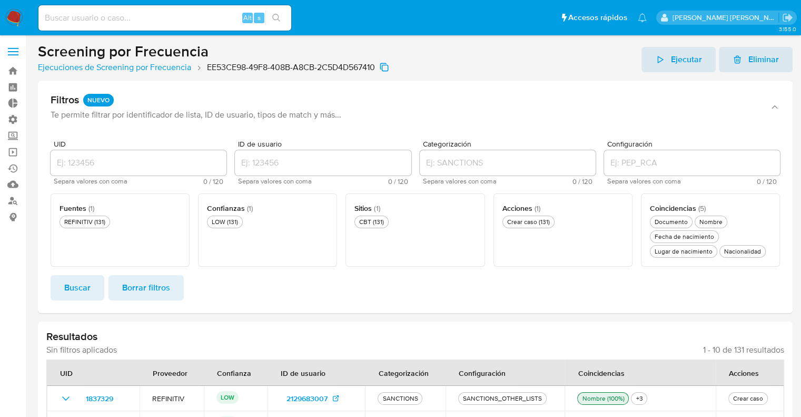
scroll to position [274, 0]
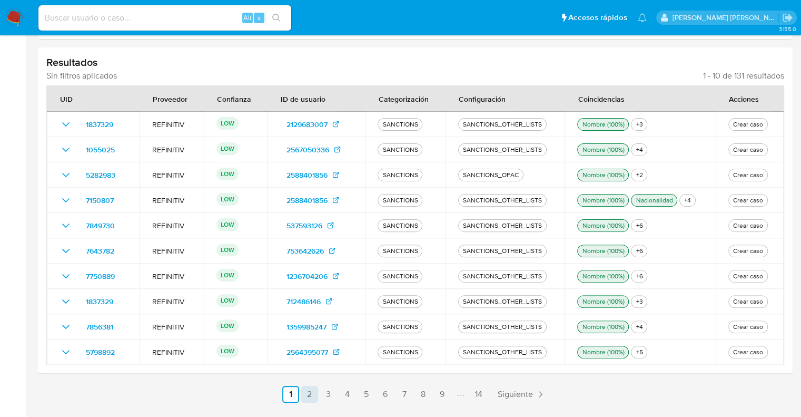
click at [311, 393] on link "2" at bounding box center [309, 393] width 17 height 17
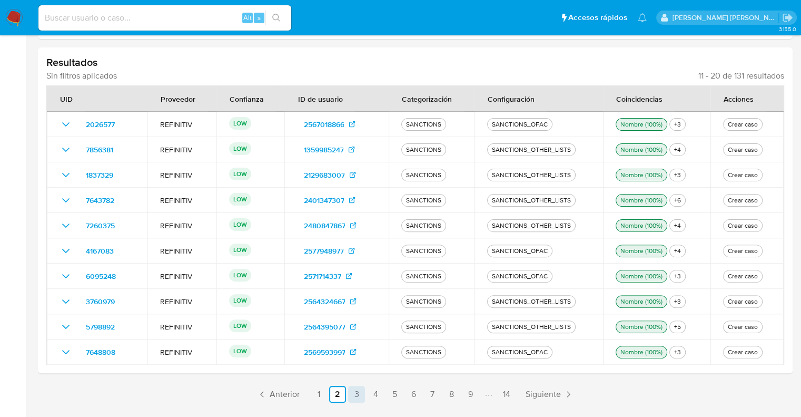
click at [353, 395] on link "3" at bounding box center [356, 393] width 17 height 17
click at [373, 395] on link "4" at bounding box center [375, 393] width 17 height 17
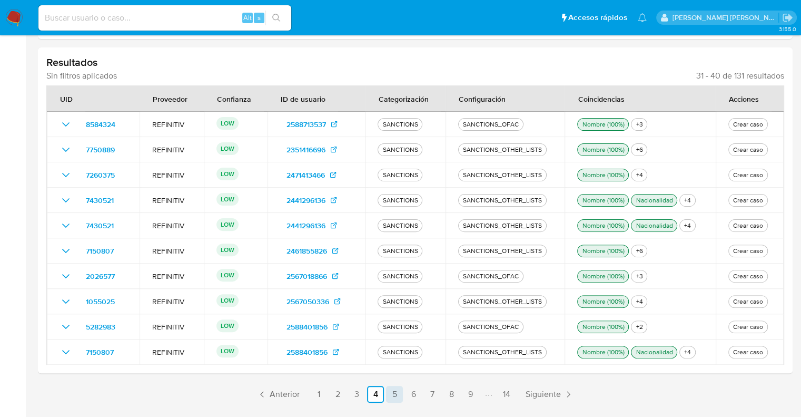
click at [393, 395] on link "5" at bounding box center [394, 393] width 17 height 17
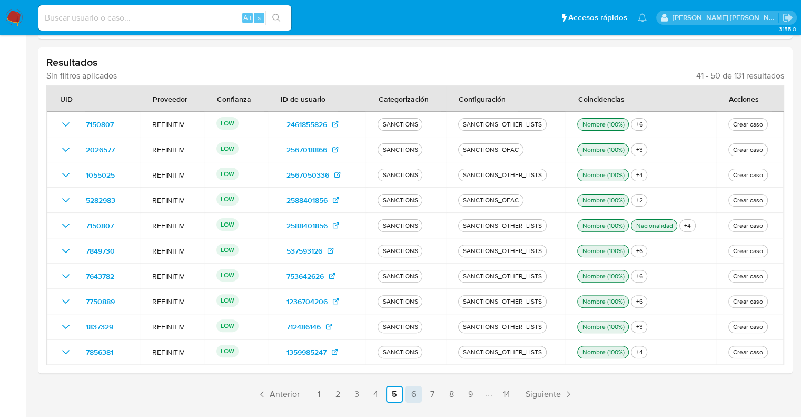
click at [413, 395] on link "6" at bounding box center [413, 393] width 17 height 17
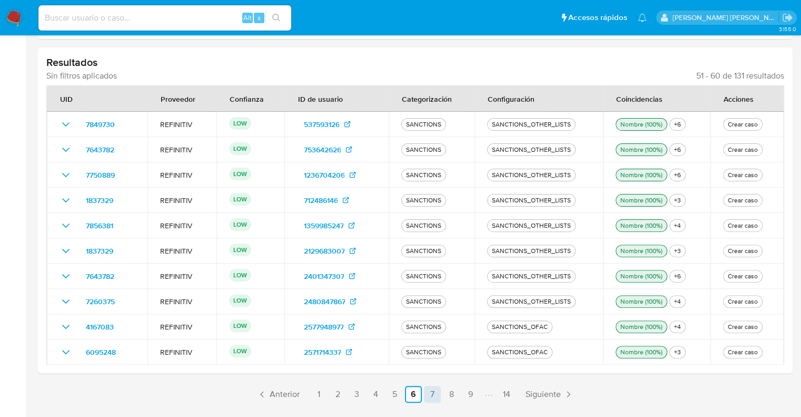
click at [431, 395] on link "7" at bounding box center [432, 393] width 17 height 17
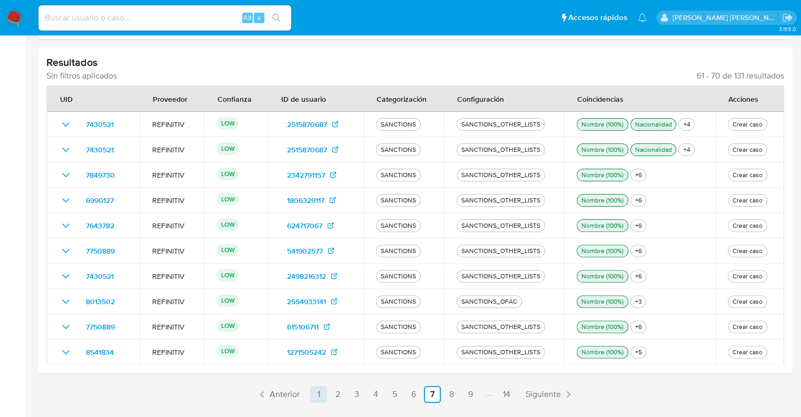
click at [315, 394] on link "1" at bounding box center [318, 393] width 17 height 17
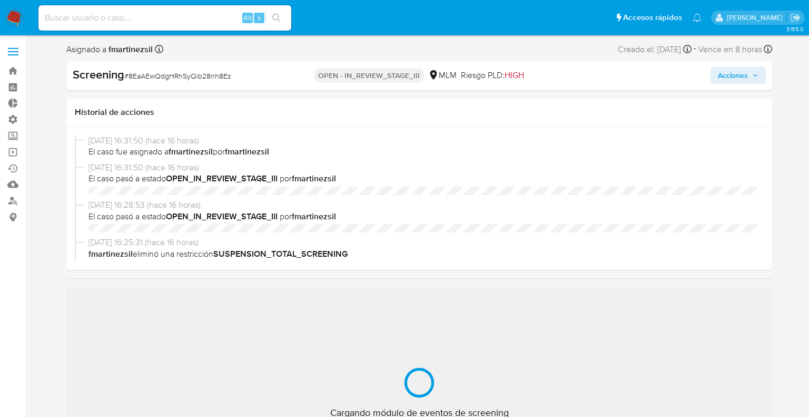
select select "10"
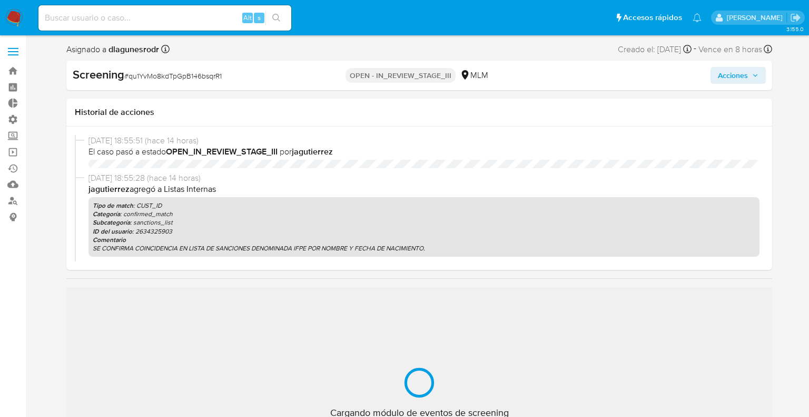
select select "10"
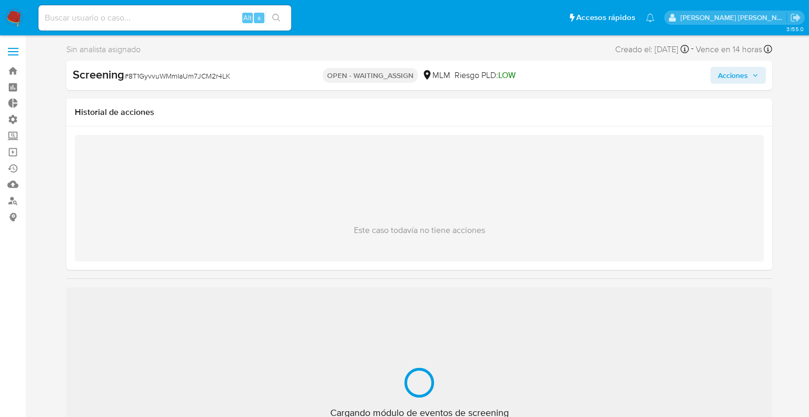
select select "10"
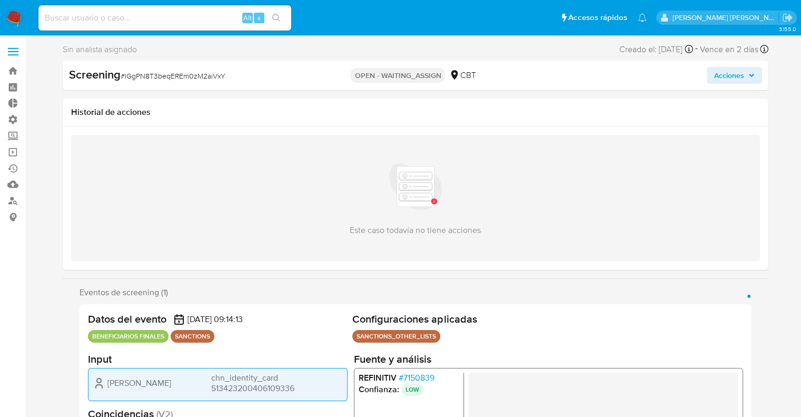
select select "10"
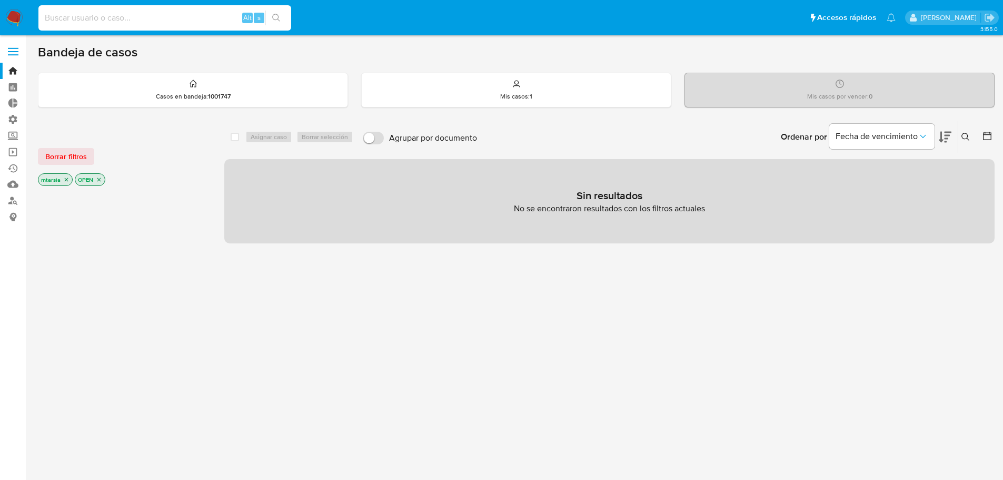
click at [205, 16] on input at bounding box center [164, 18] width 253 height 14
paste input "1819484871"
type input "1819484871"
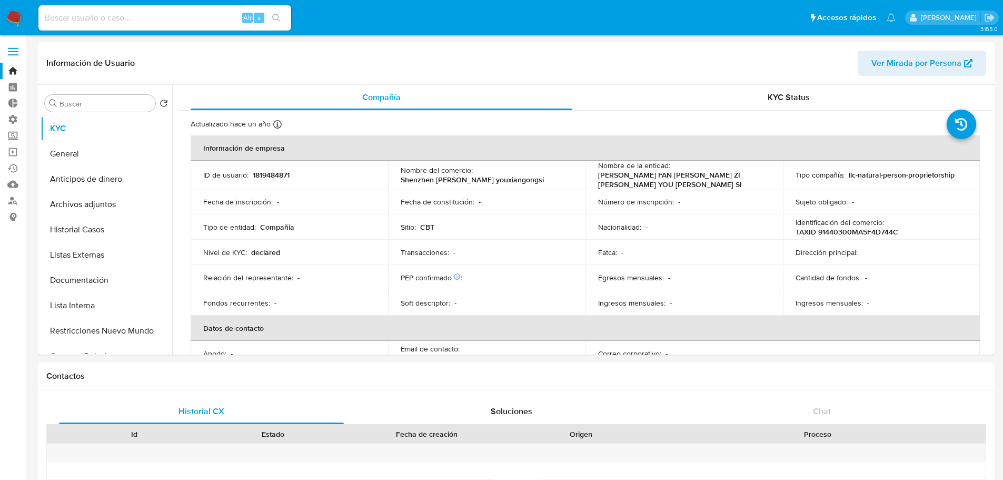
select select "10"
click at [194, 17] on input at bounding box center [164, 18] width 253 height 14
type input "v"
paste input "2476695370"
type input "2476695370"
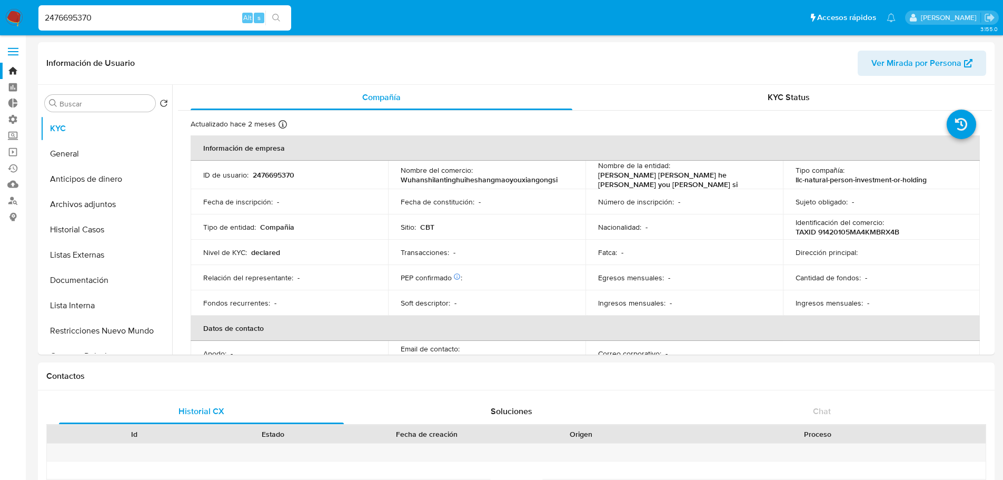
select select "10"
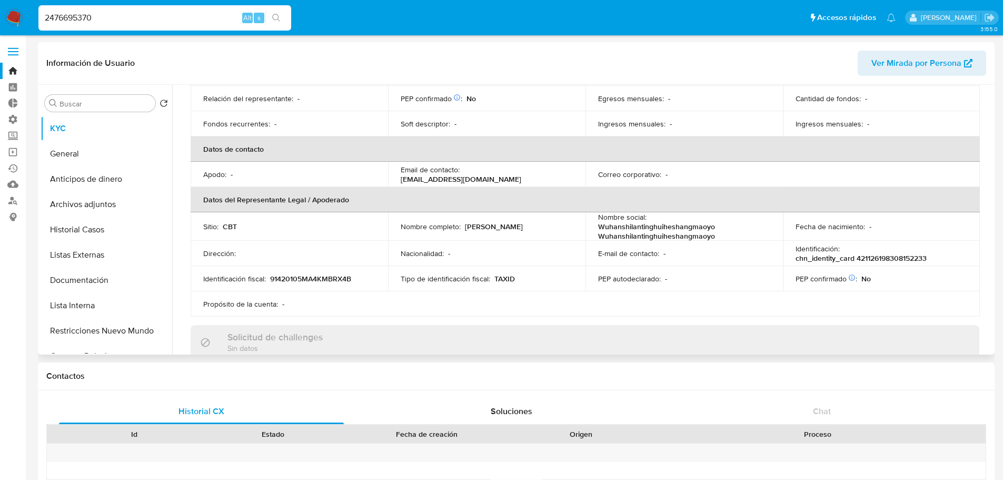
scroll to position [181, 0]
click at [189, 19] on input "2476695370" at bounding box center [164, 18] width 253 height 14
paste input "57129073"
type input "2571290730"
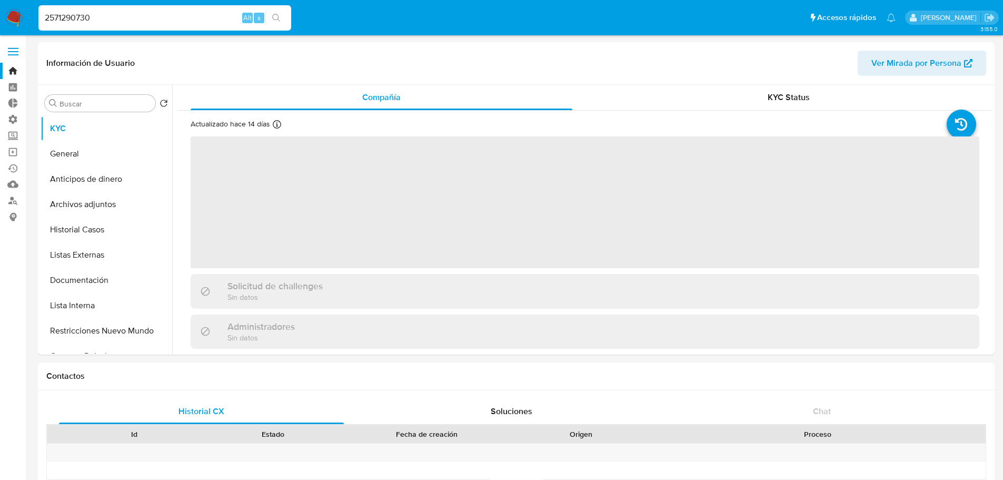
select select "10"
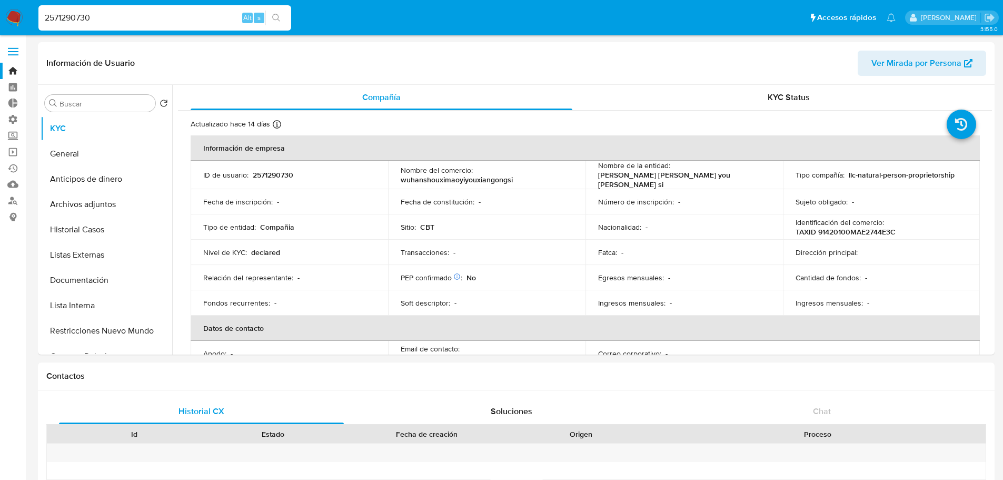
click at [225, 19] on input "2571290730" at bounding box center [164, 18] width 253 height 14
paste input "8645"
type input "2571286450"
select select "10"
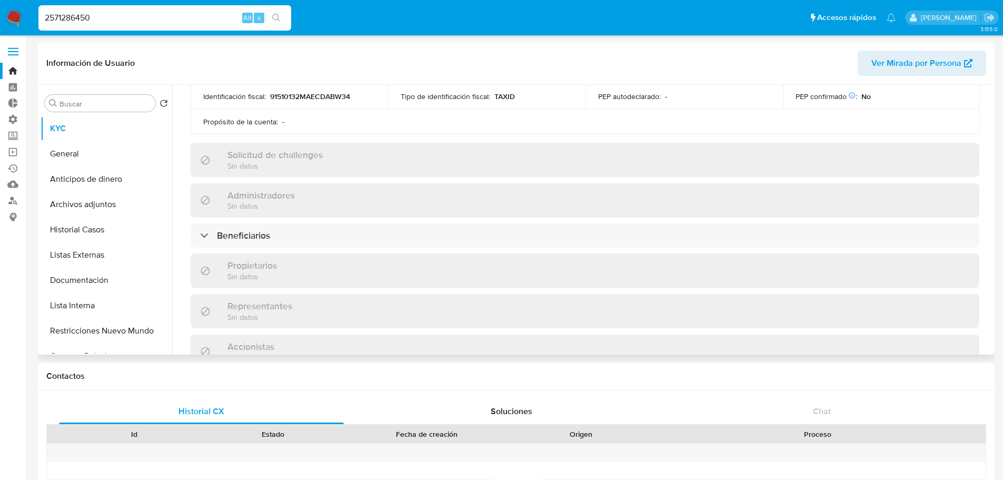
scroll to position [371, 0]
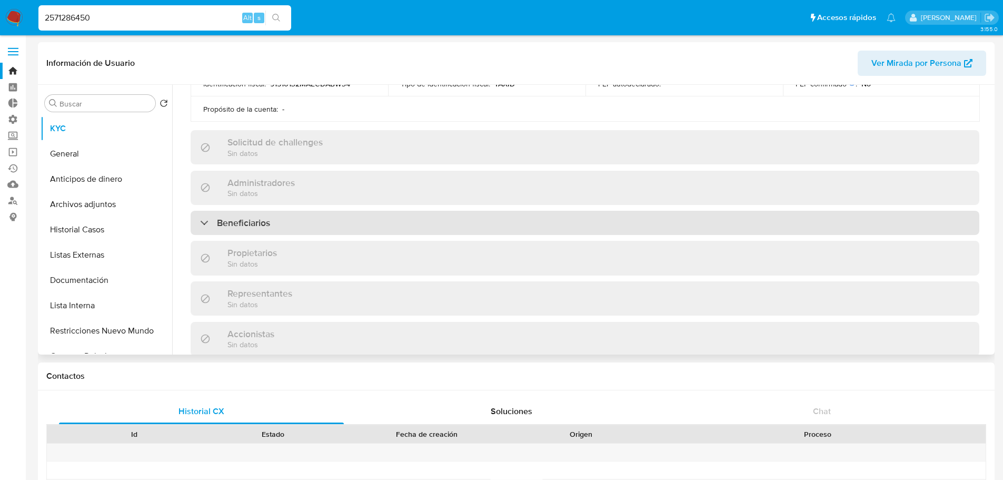
click at [528, 223] on div "Beneficiarios" at bounding box center [585, 223] width 789 height 24
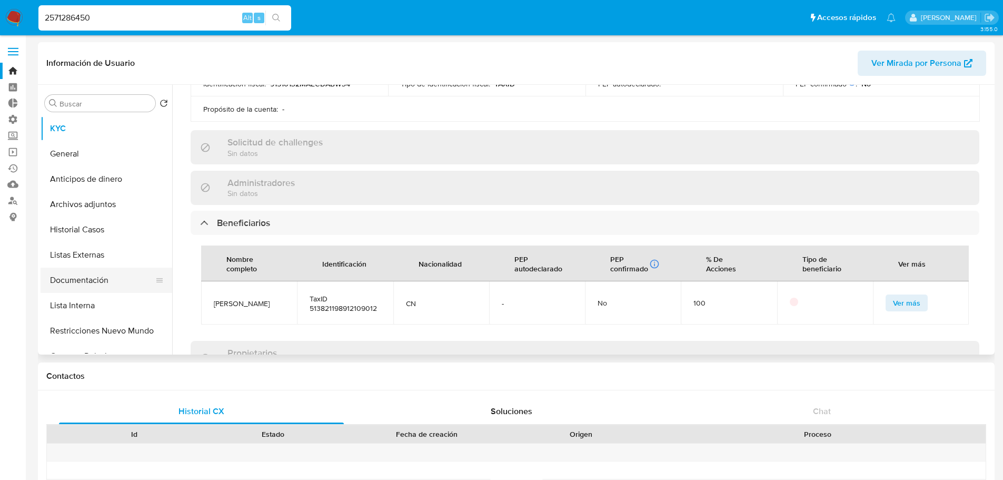
click at [113, 285] on button "Documentación" at bounding box center [102, 280] width 123 height 25
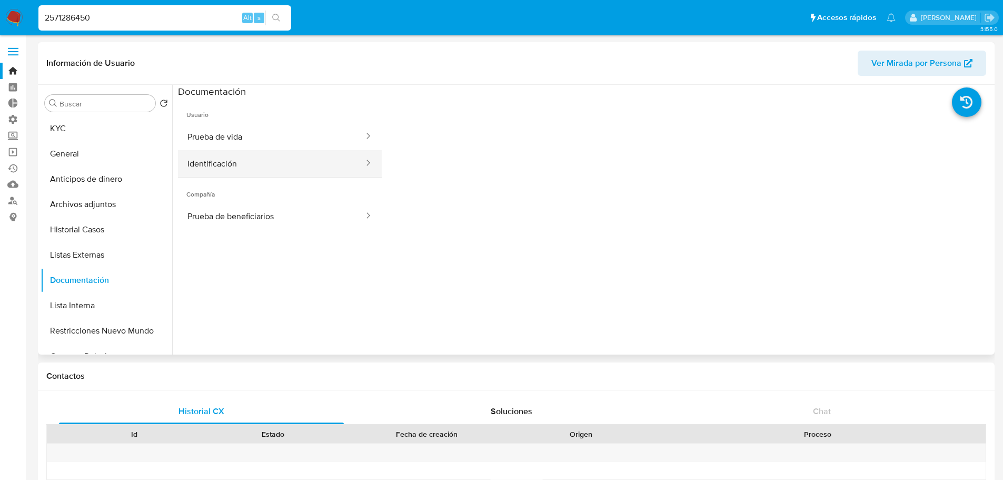
click at [293, 159] on button "Identificación" at bounding box center [271, 163] width 187 height 27
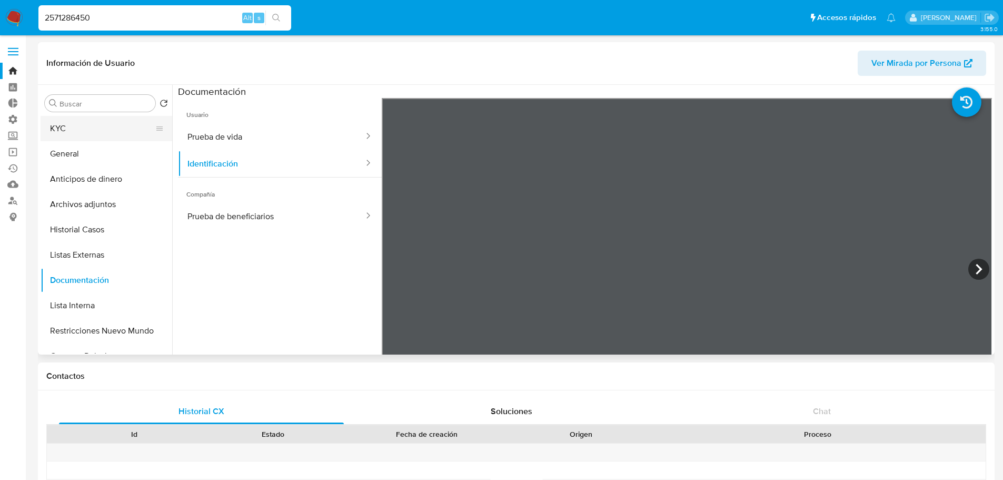
click at [116, 126] on div "Buscar Volver al orden por defecto KYC General Anticipos de dinero Archivos adj…" at bounding box center [517, 220] width 952 height 270
click at [116, 126] on button "KYC" at bounding box center [102, 128] width 123 height 25
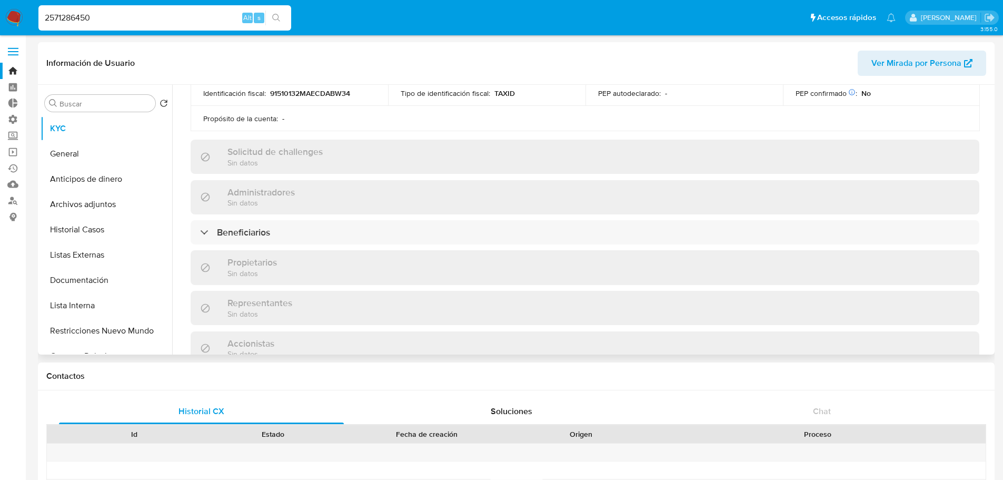
scroll to position [363, 0]
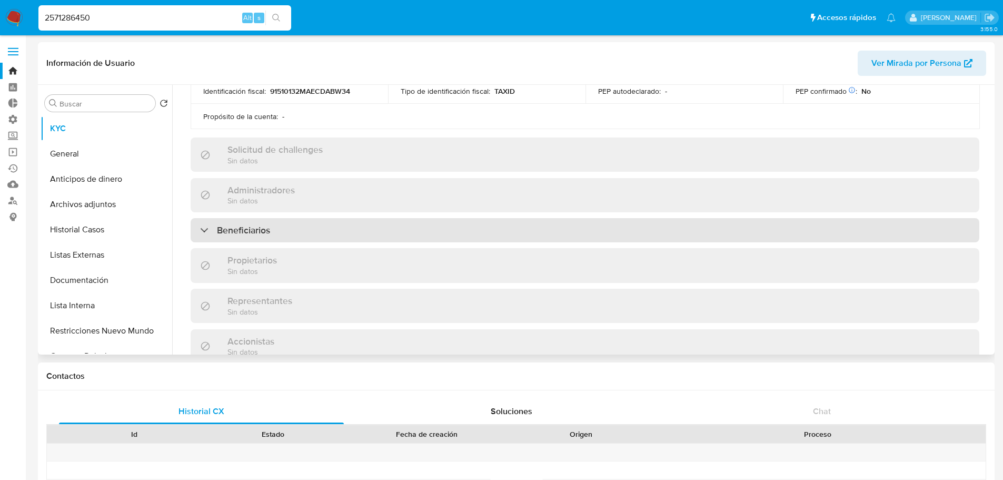
click at [923, 234] on div "Beneficiarios" at bounding box center [585, 230] width 789 height 24
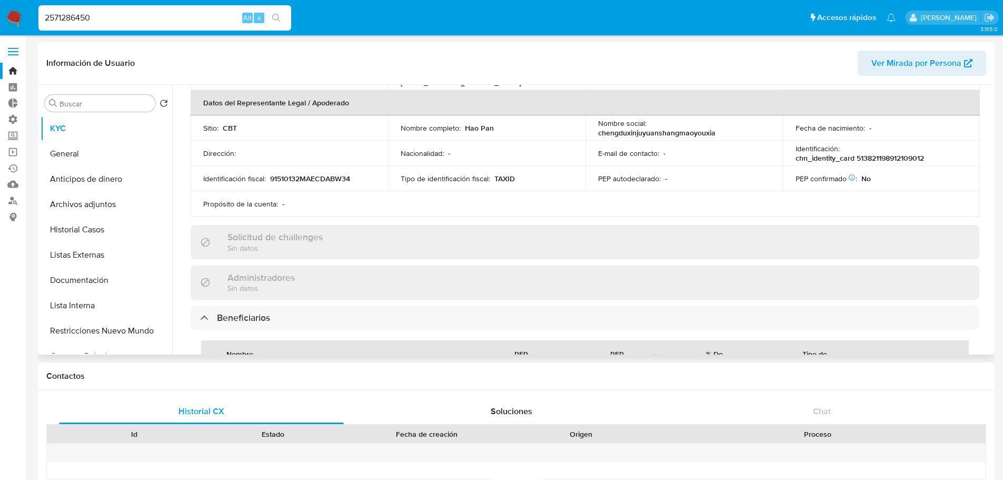
scroll to position [258, 0]
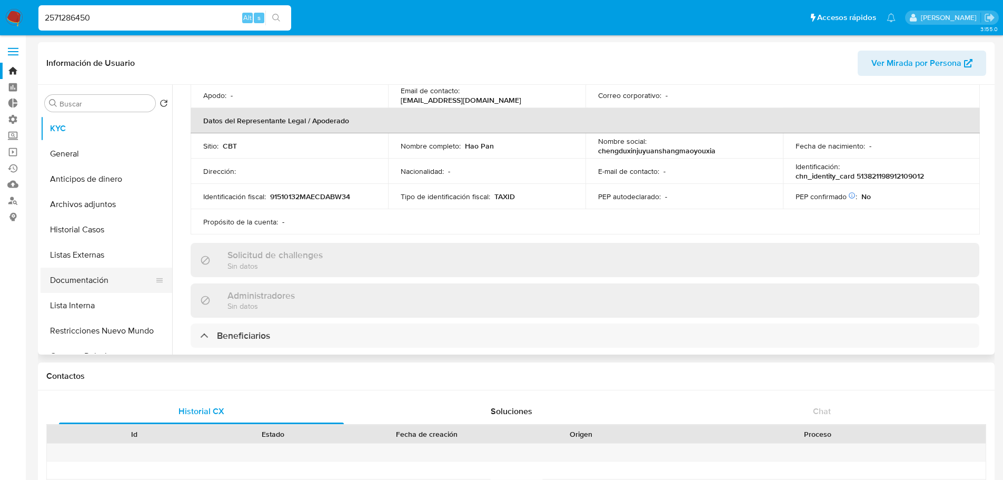
drag, startPoint x: 164, startPoint y: 193, endPoint x: 114, endPoint y: 281, distance: 100.7
click at [114, 281] on ul "KYC General Anticipos de dinero Archivos adjuntos Historial Casos Listas Extern…" at bounding box center [107, 234] width 132 height 237
click at [114, 281] on button "Documentación" at bounding box center [102, 280] width 123 height 25
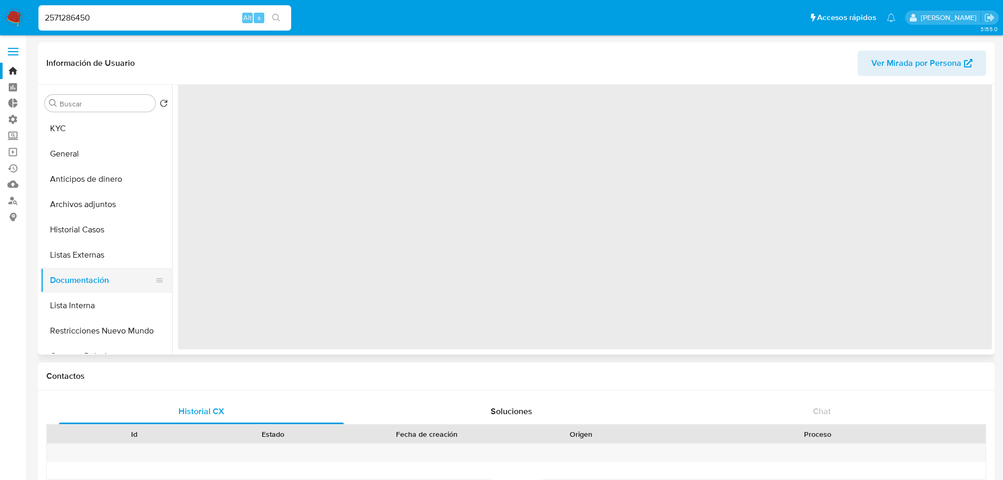
scroll to position [0, 0]
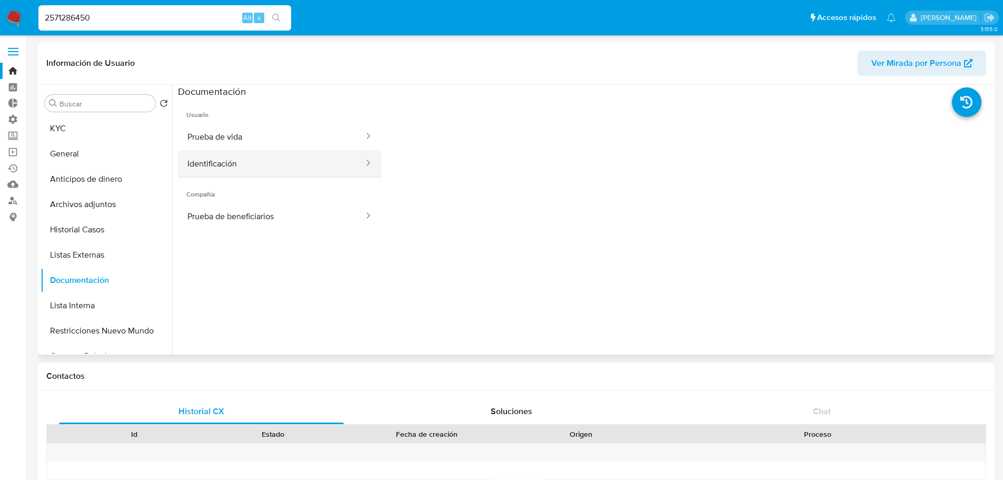
click at [290, 162] on button "Identificación" at bounding box center [271, 163] width 187 height 27
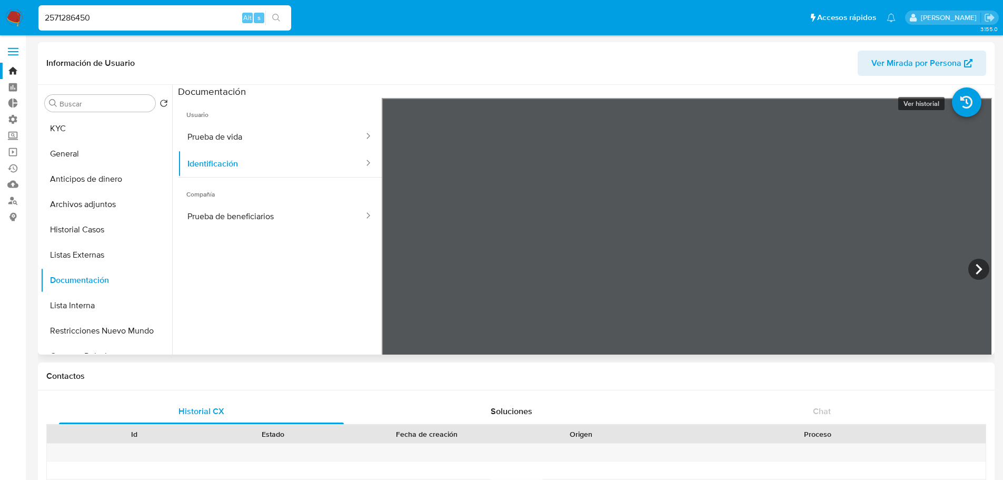
click at [960, 102] on icon at bounding box center [966, 101] width 29 height 29
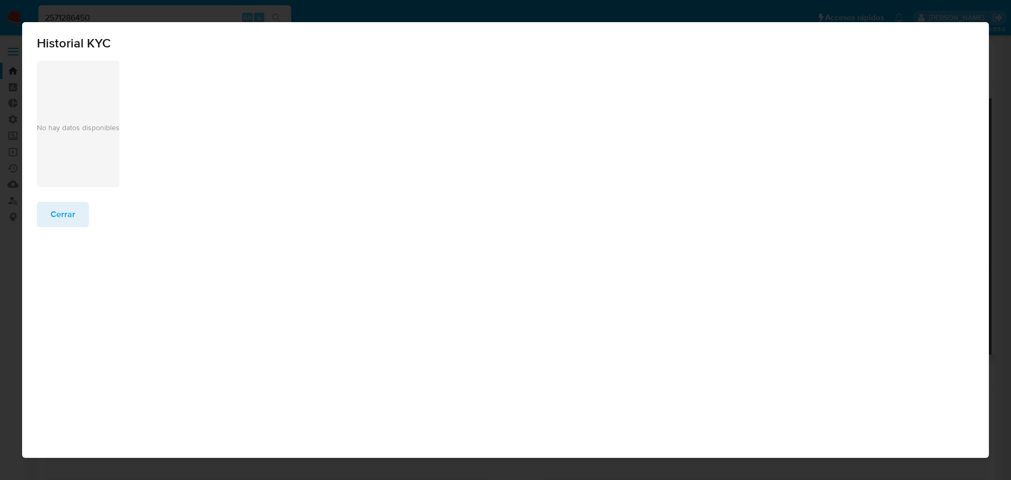
click at [57, 216] on span "Cerrar" at bounding box center [63, 214] width 25 height 23
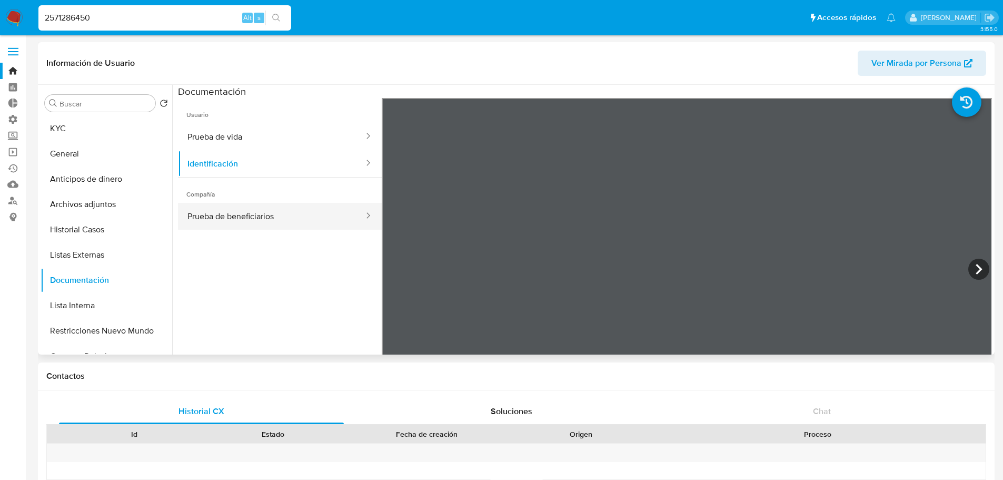
click at [303, 211] on button "Prueba de beneficiarios" at bounding box center [271, 216] width 187 height 27
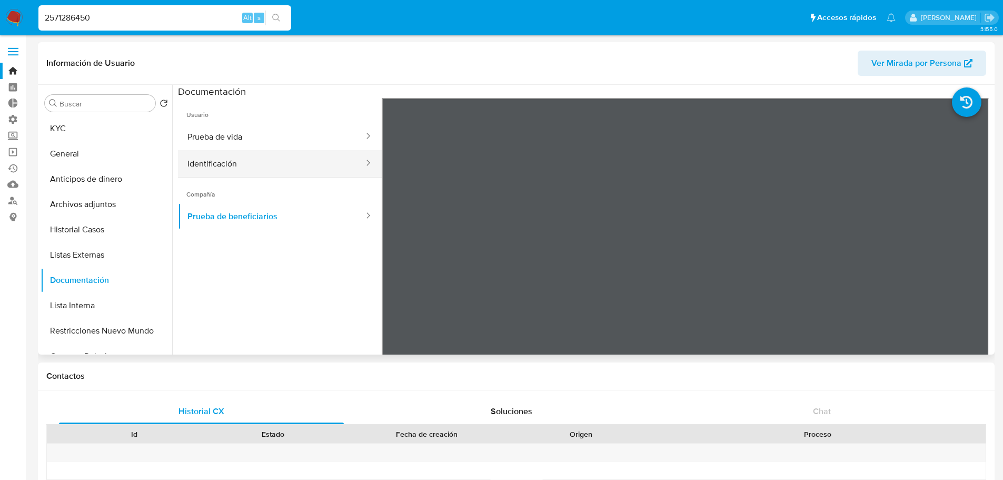
click at [262, 165] on button "Identificación" at bounding box center [271, 163] width 187 height 27
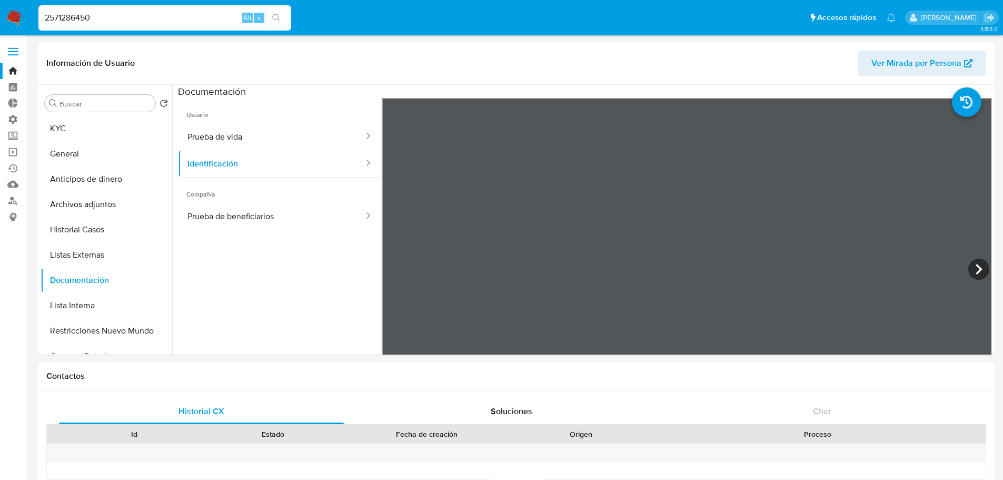
click at [215, 21] on input "2571286450" at bounding box center [164, 18] width 253 height 14
paste input "65865"
type input "2576586550"
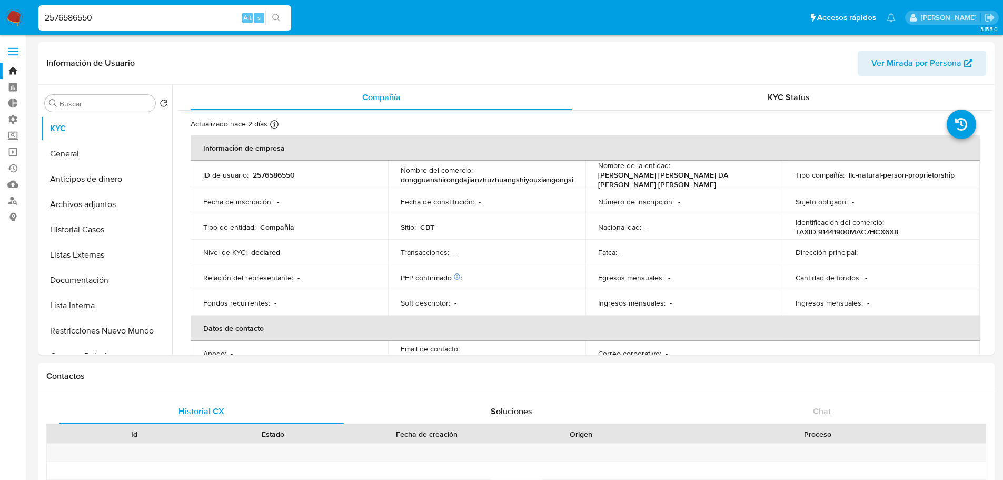
select select "10"
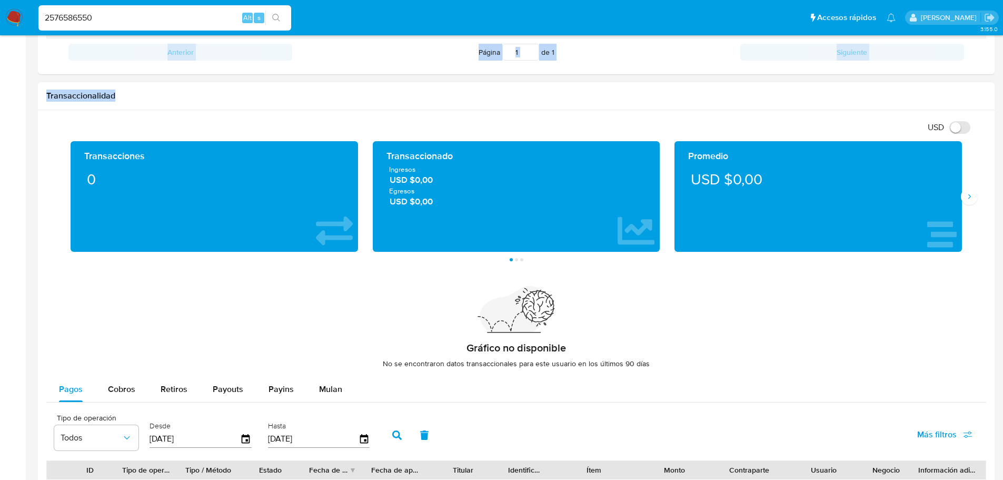
scroll to position [500, 0]
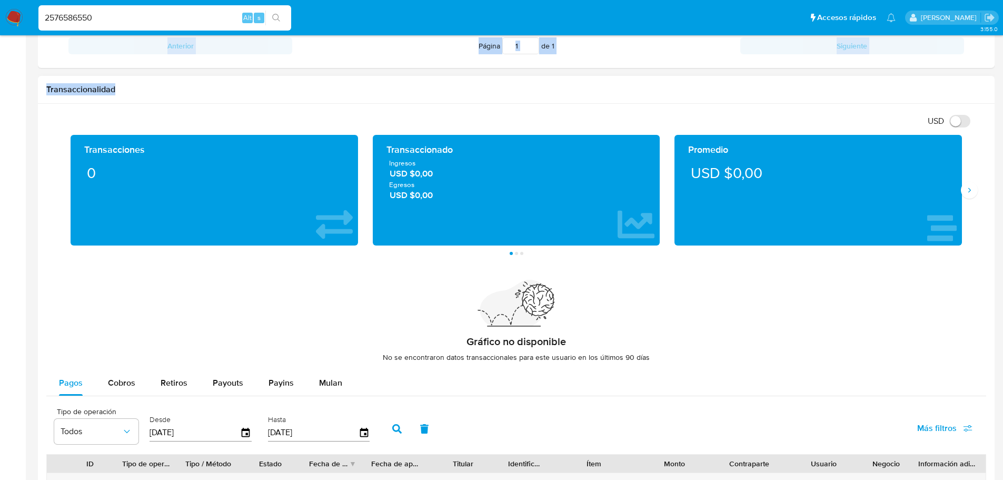
drag, startPoint x: 250, startPoint y: 374, endPoint x: 639, endPoint y: 224, distance: 417.3
click at [639, 224] on div "Información de Usuario Ver Mirada por Persona Buscar Volver al orden por defect…" at bounding box center [516, 188] width 957 height 1293
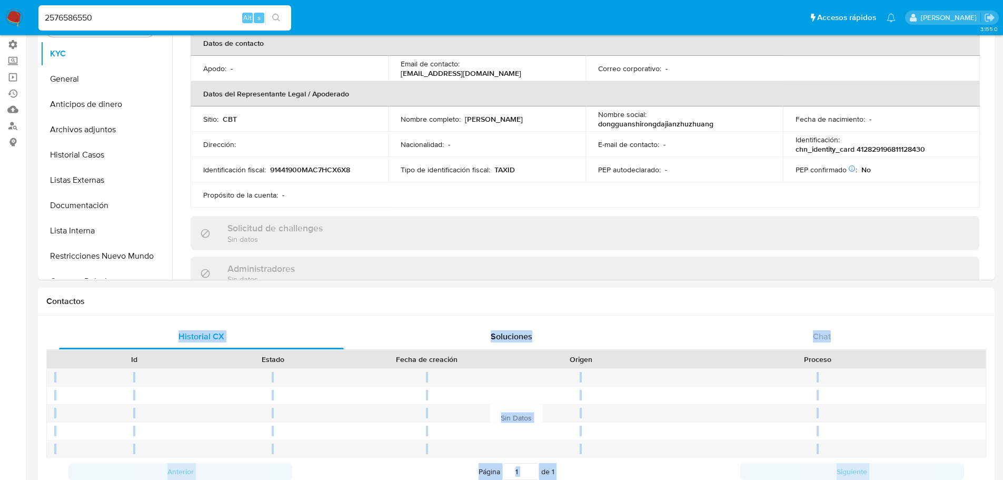
scroll to position [30, 0]
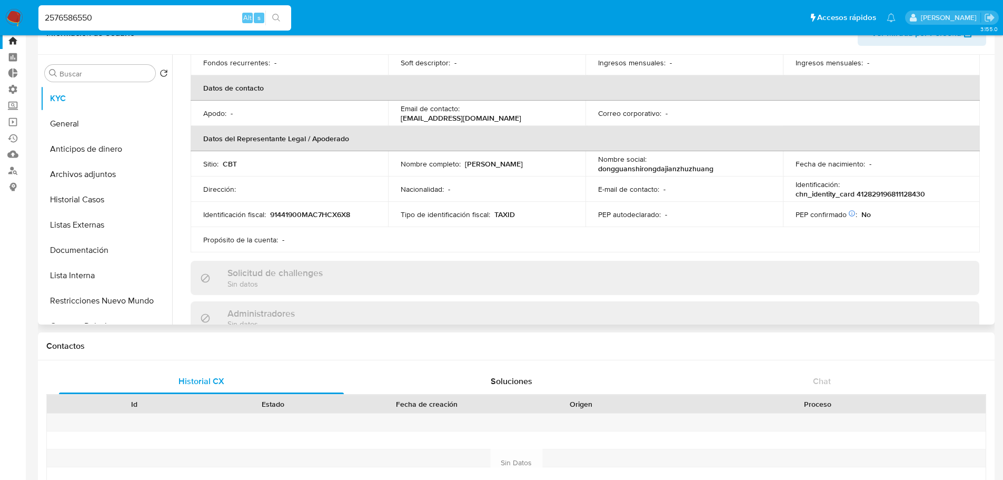
click at [868, 241] on table "Información de empresa ID de usuario : 2576586550 Nombre del comercio : donggua…" at bounding box center [585, 73] width 789 height 357
click at [57, 14] on input "2576586550" at bounding box center [164, 18] width 253 height 14
click at [115, 250] on button "Documentación" at bounding box center [102, 249] width 123 height 25
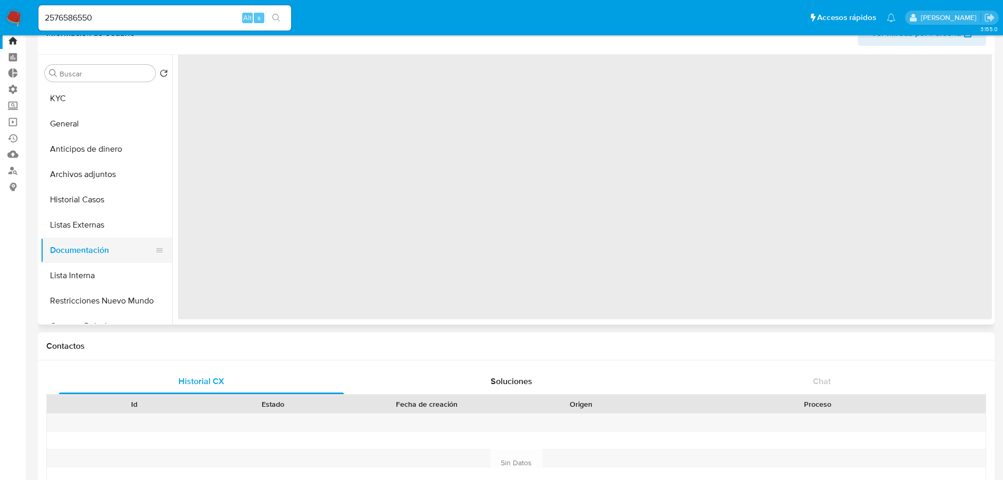
scroll to position [0, 0]
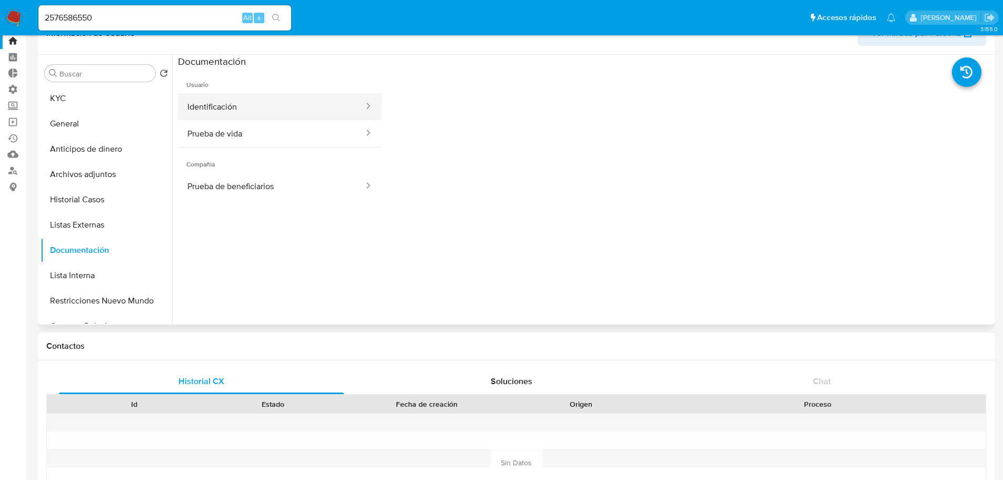
click at [301, 110] on button "Identificación" at bounding box center [271, 106] width 187 height 27
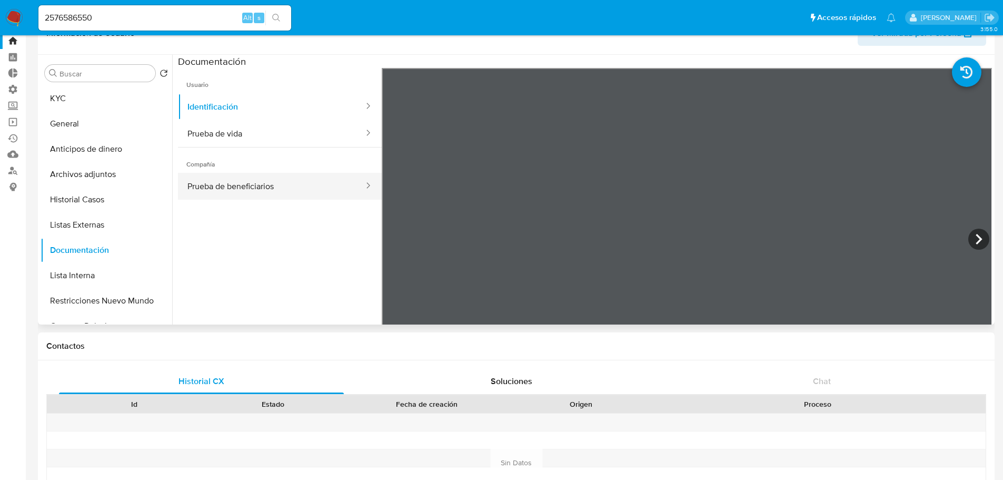
click at [310, 188] on button "Prueba de beneficiarios" at bounding box center [271, 186] width 187 height 27
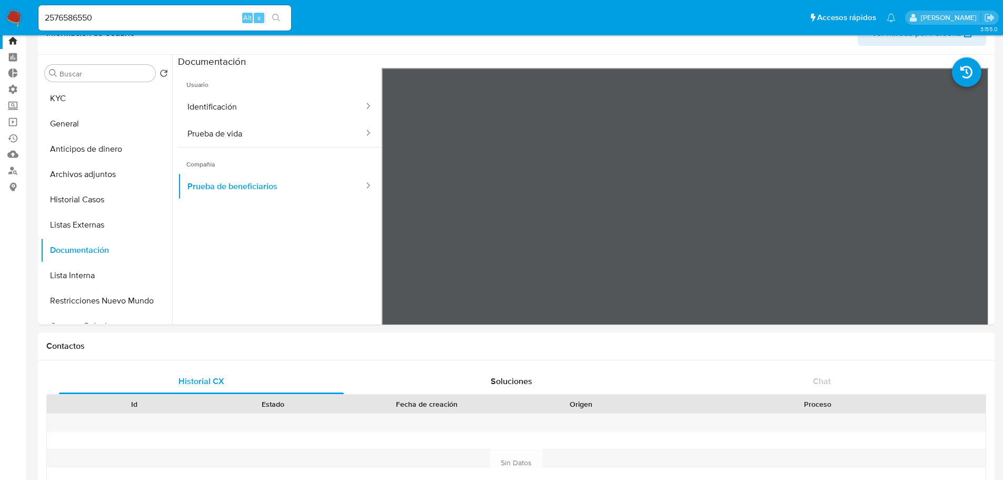
click at [775, 11] on ul "Pausado Ver notificaciones 2576586550 Alt s Accesos rápidos Presiona las siguie…" at bounding box center [467, 17] width 868 height 26
